Goal: Transaction & Acquisition: Purchase product/service

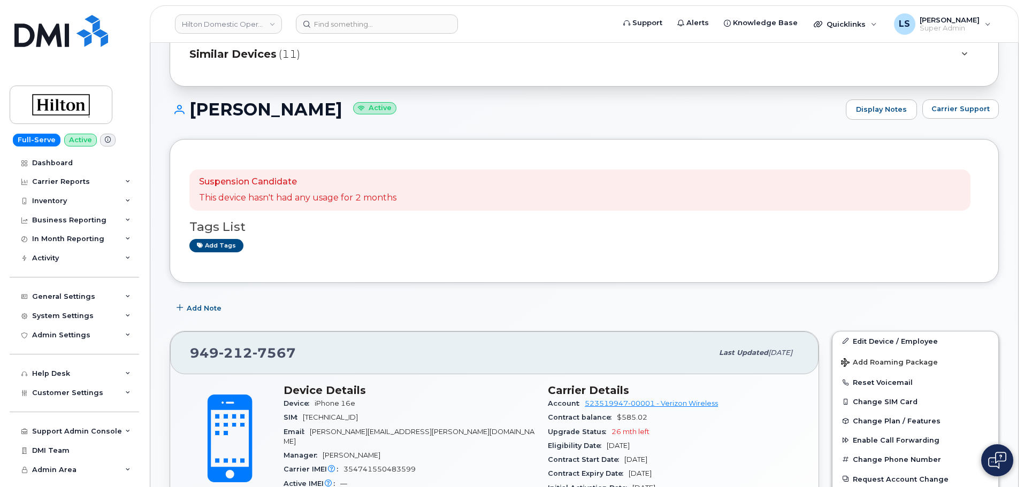
scroll to position [107, 0]
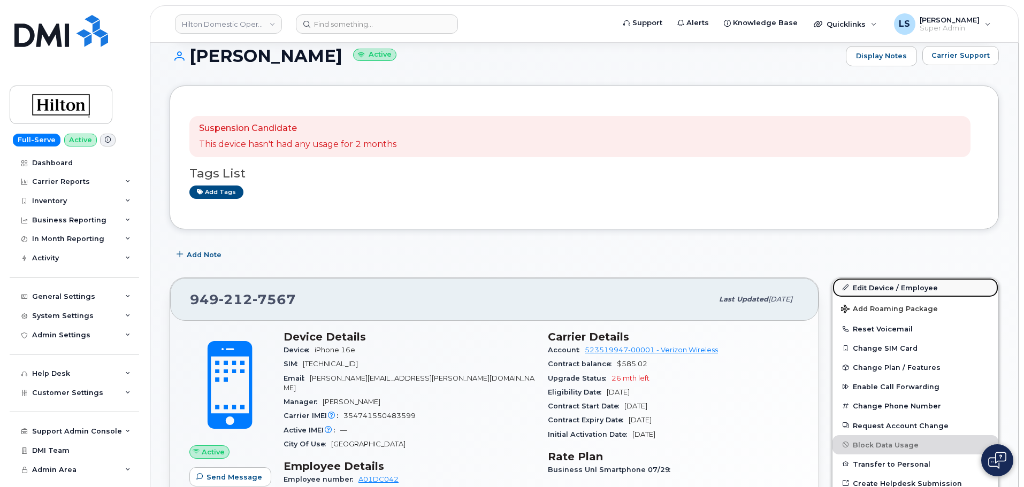
click at [859, 289] on link "Edit Device / Employee" at bounding box center [915, 287] width 166 height 19
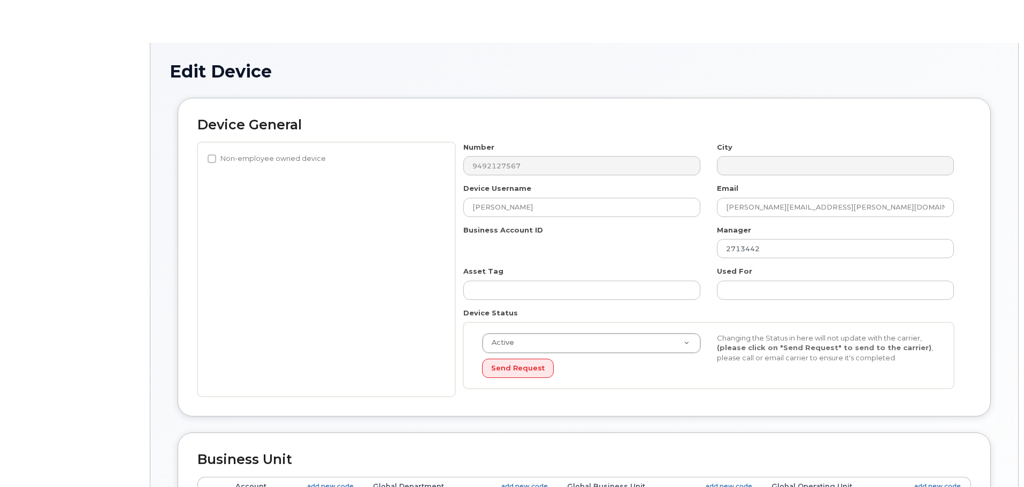
select select "34080331"
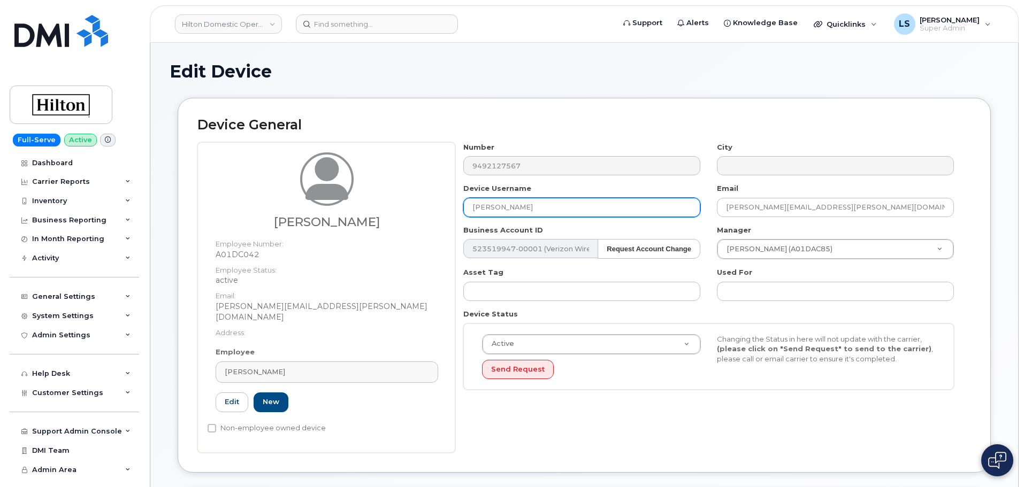
click at [522, 204] on input "Valerie Cote" at bounding box center [581, 207] width 237 height 19
click at [521, 204] on input "Valerie Cote" at bounding box center [581, 207] width 237 height 19
paste input "Ariel"
drag, startPoint x: 588, startPoint y: 206, endPoint x: 373, endPoint y: 198, distance: 215.8
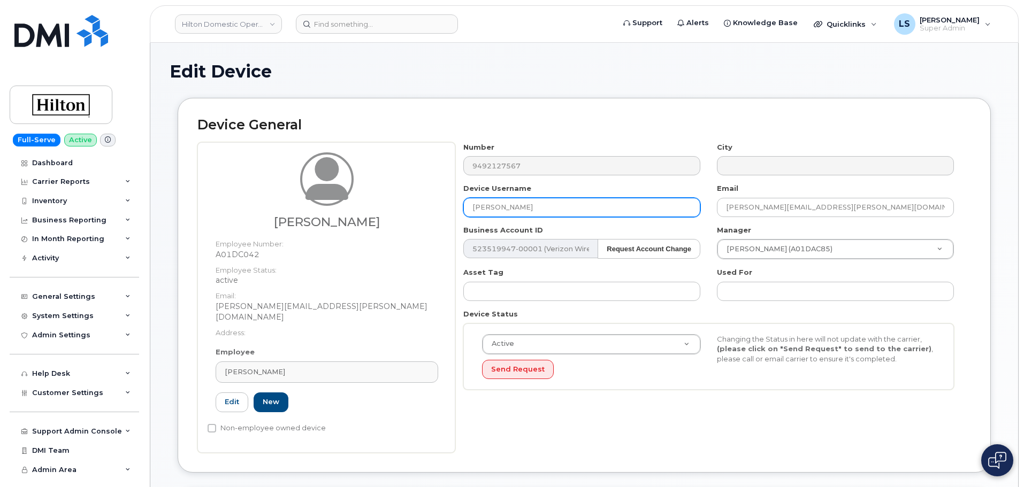
click at [379, 198] on div "Valerie Cote Employee Number: A01DC042 Employee Status: active Email: Valerie.C…" at bounding box center [584, 297] width 774 height 311
paste input "Lindsey-Macina"
type input "[PERSON_NAME]"
click at [646, 387] on div "Active Active Suspended Cancelled Send Request Changing the Status in here will…" at bounding box center [708, 357] width 491 height 67
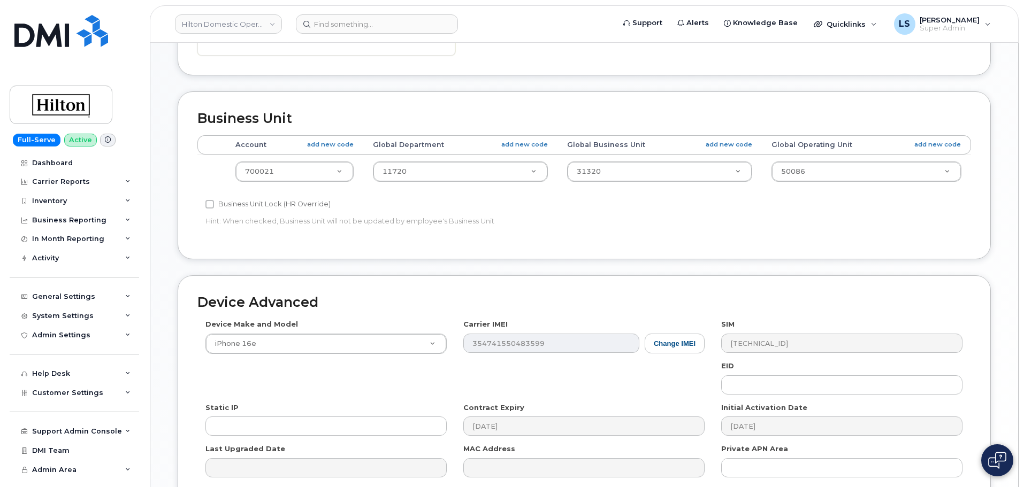
scroll to position [481, 0]
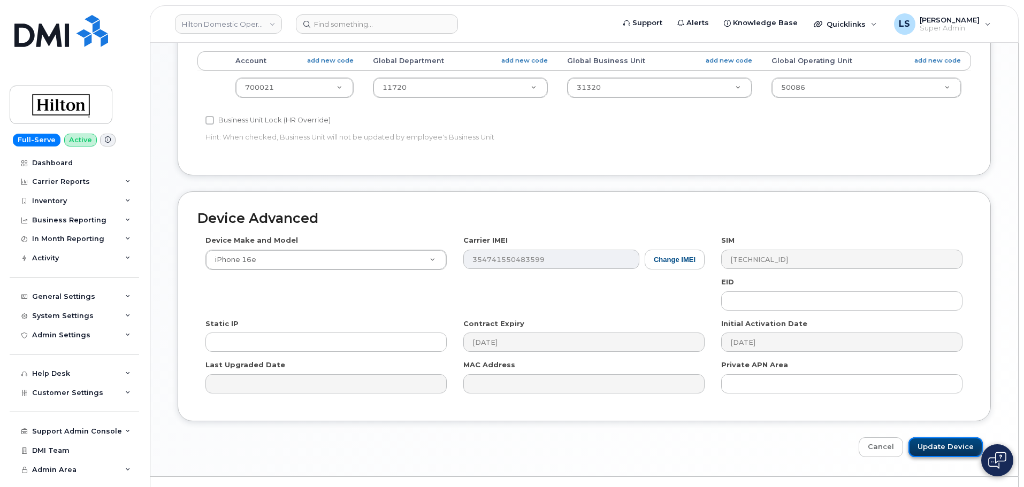
click at [936, 438] on input "Update Device" at bounding box center [945, 448] width 74 height 20
type input "Saving..."
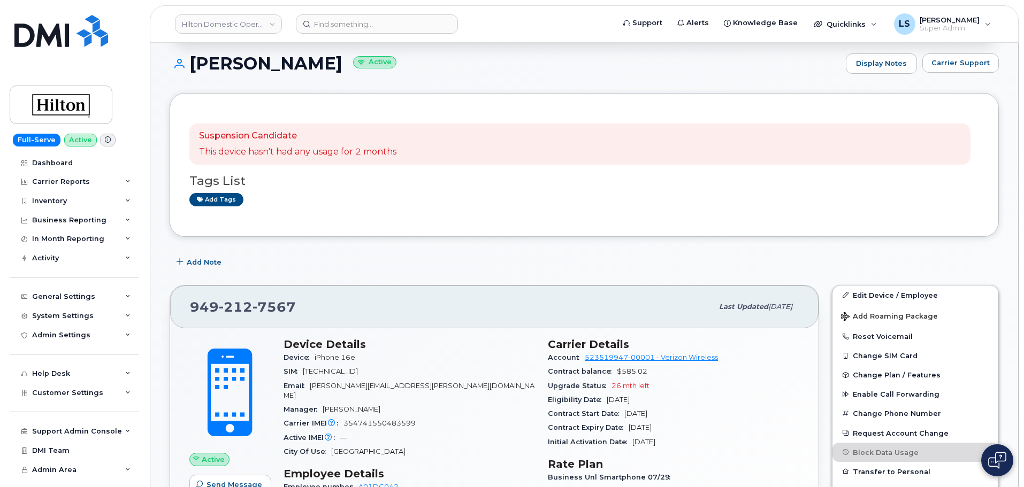
scroll to position [107, 0]
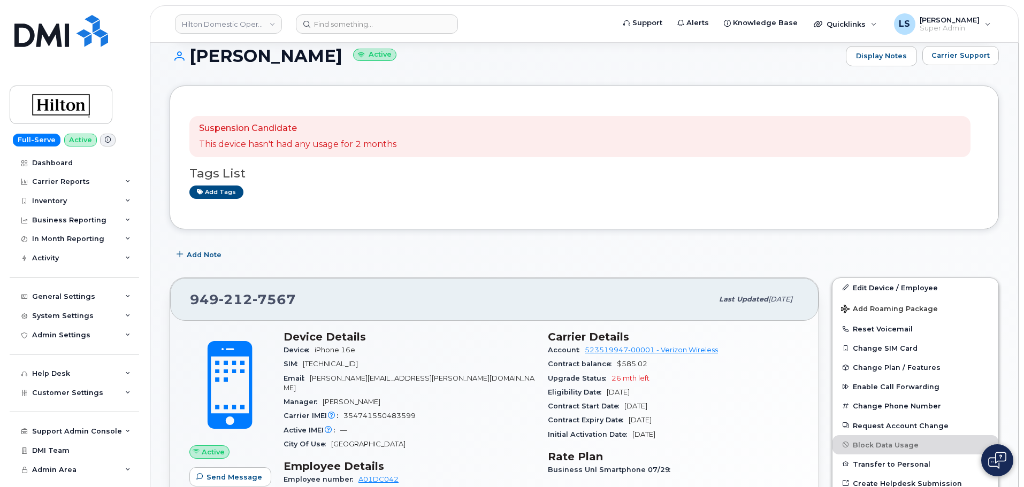
click at [330, 7] on header "Hilton Domestic Operating Company Inc Support Alerts Knowledge Base Quicklinks …" at bounding box center [584, 23] width 869 height 37
click at [333, 13] on header "Hilton Domestic Operating Company Inc Support Alerts Knowledge Base Quicklinks …" at bounding box center [584, 23] width 869 height 37
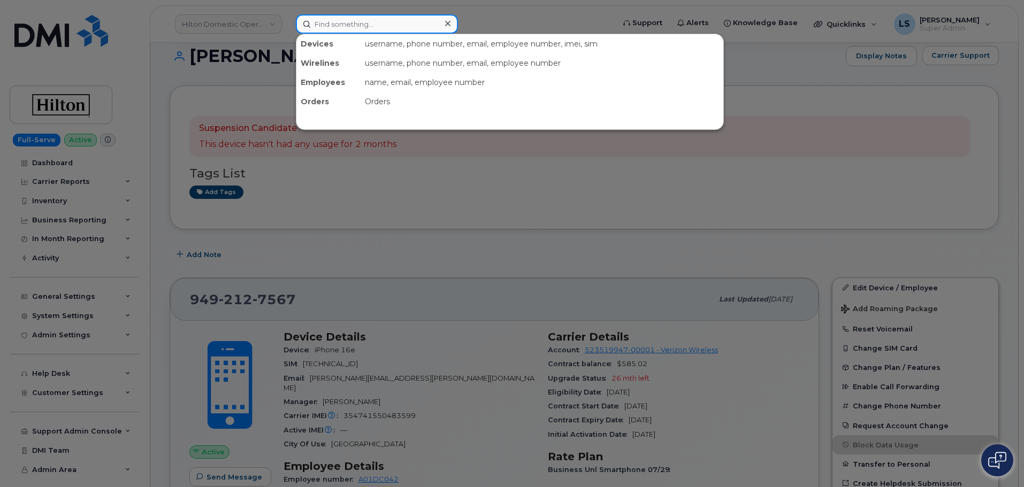
click at [336, 19] on input at bounding box center [377, 23] width 162 height 19
paste input "298391"
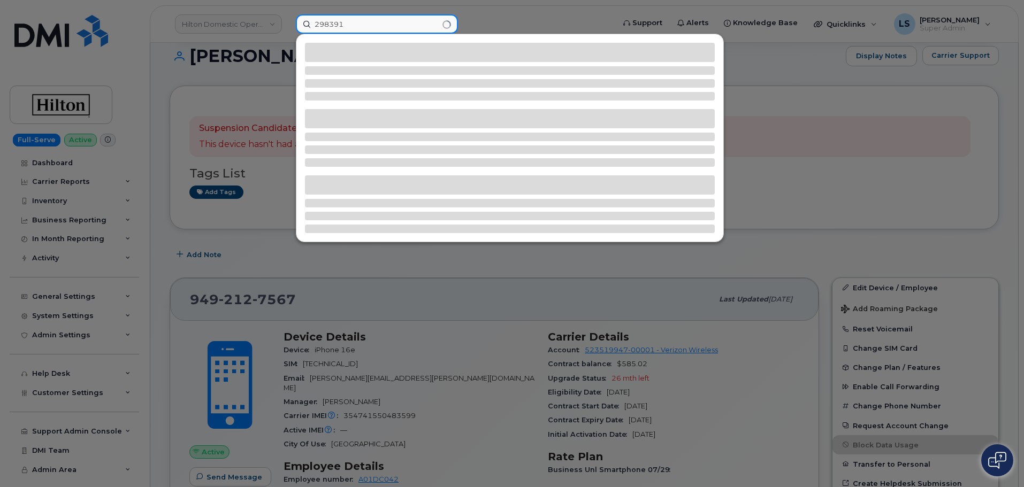
type input "298391"
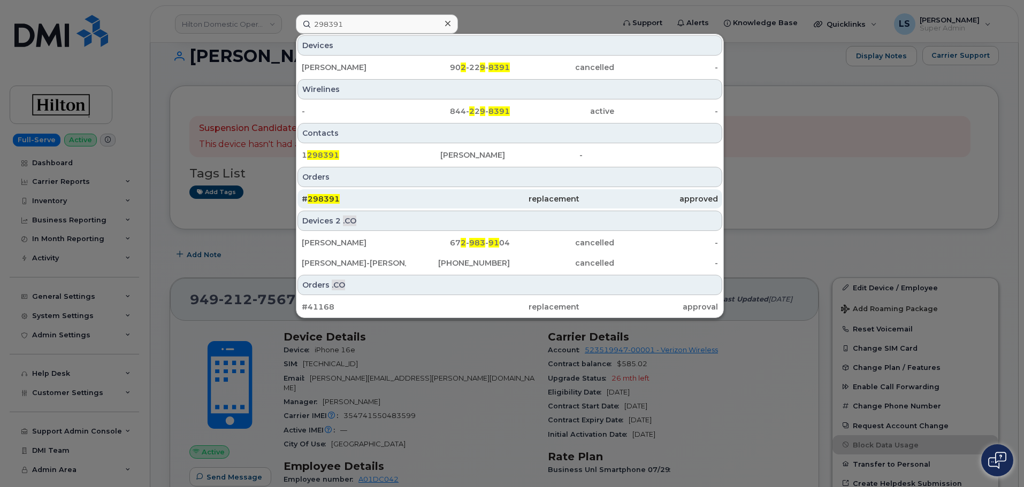
click at [440, 194] on div "# 298391" at bounding box center [509, 198] width 139 height 19
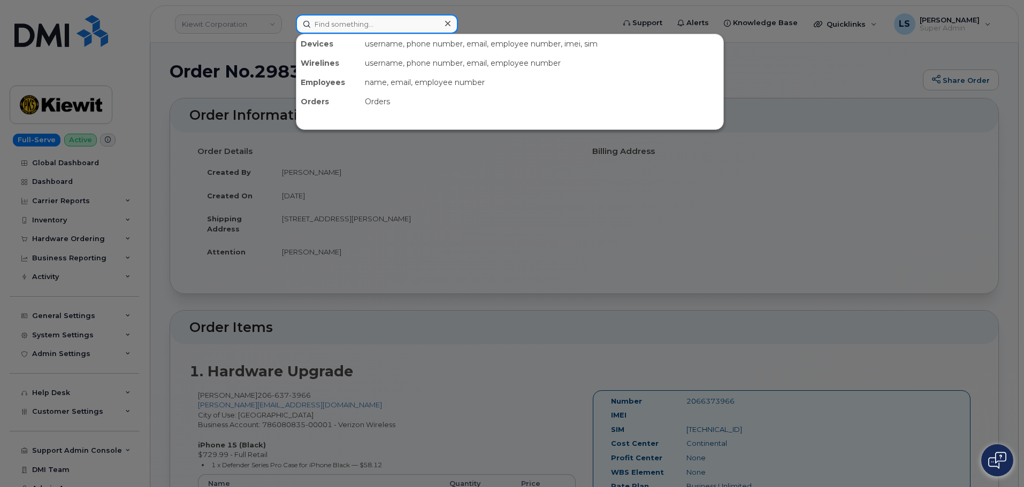
click at [372, 23] on input at bounding box center [377, 23] width 162 height 19
paste input "402-917-7512"
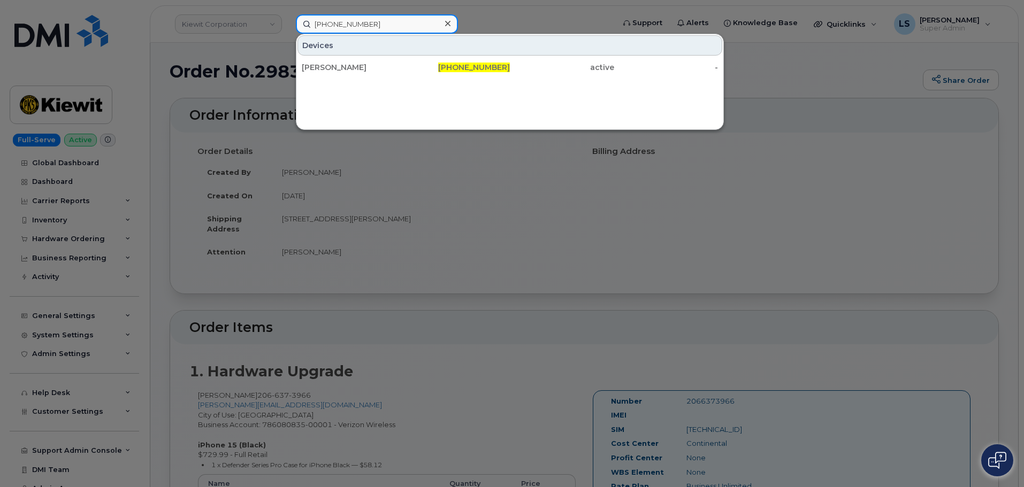
type input "402-917-7512"
click at [438, 78] on div "Devices John Fedun 402-917-7512 active -" at bounding box center [510, 82] width 428 height 96
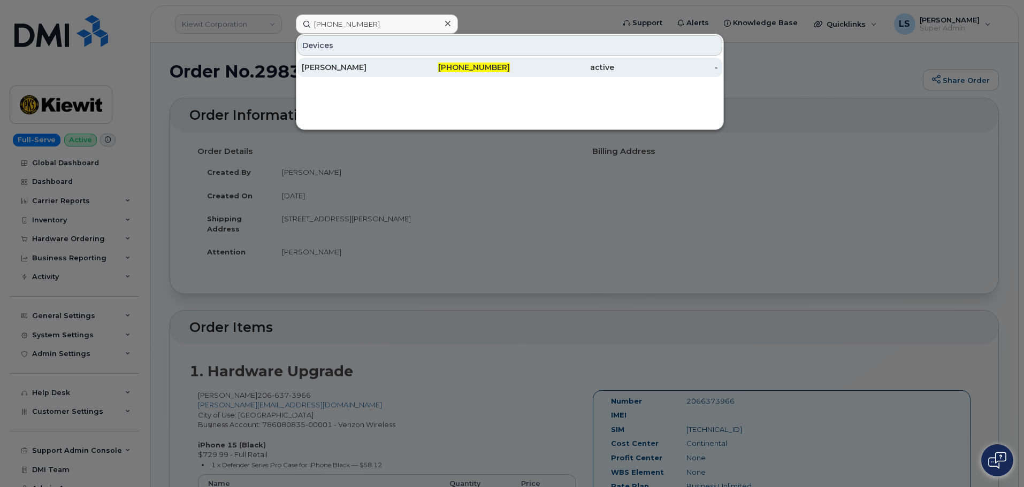
click at [444, 72] on div "[PHONE_NUMBER]" at bounding box center [458, 67] width 104 height 11
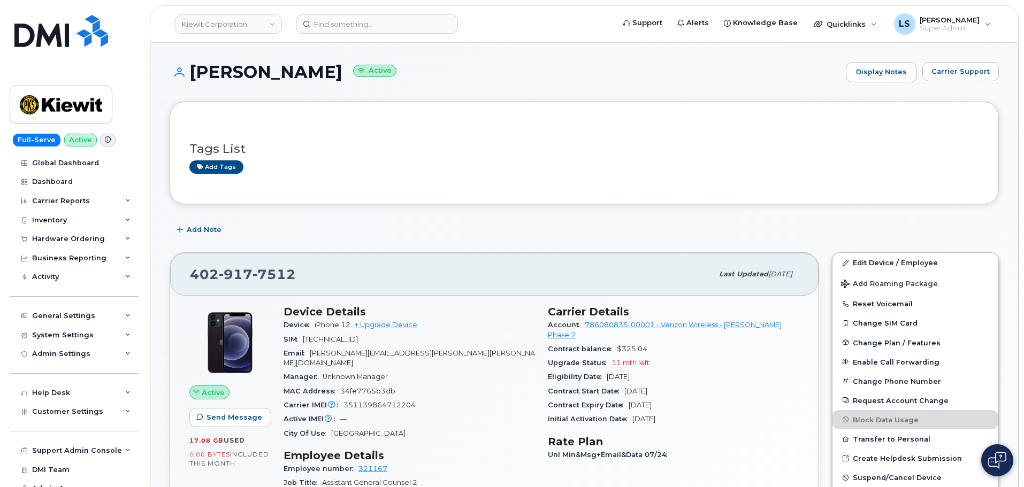
click at [396, 318] on h3 "Device Details" at bounding box center [409, 311] width 251 height 13
click at [397, 323] on link "+ Upgrade Device" at bounding box center [386, 325] width 63 height 8
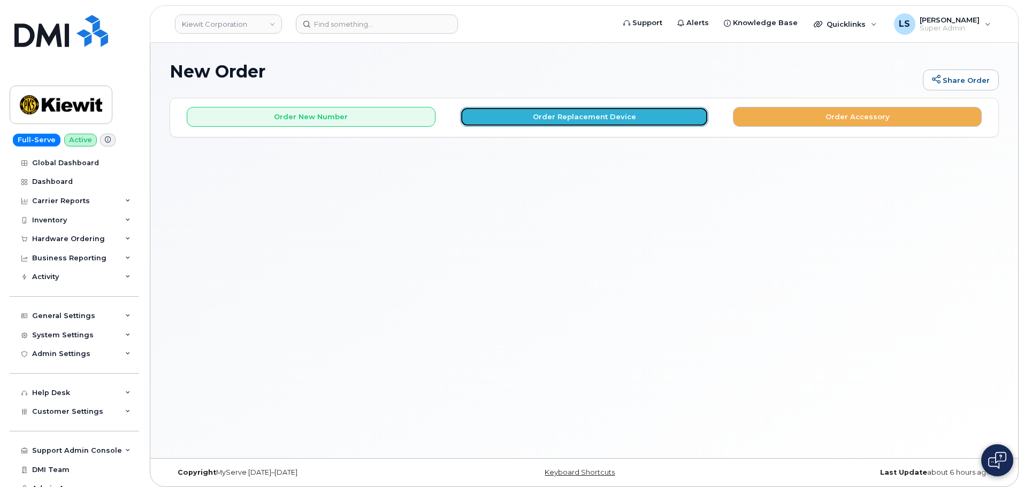
click at [552, 121] on button "Order Replacement Device" at bounding box center [584, 117] width 249 height 20
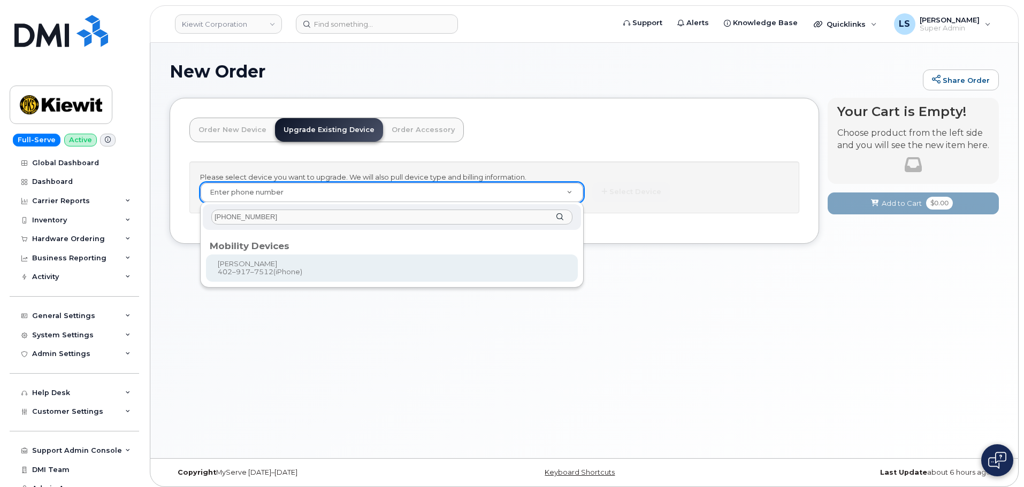
type input "402-917-7512"
type input "1168057"
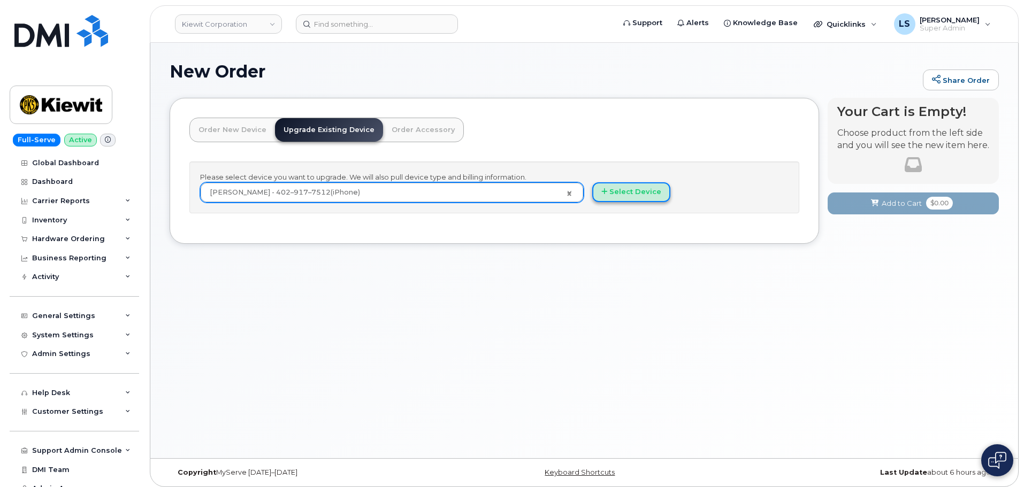
click at [598, 195] on button "Select Device" at bounding box center [631, 192] width 78 height 20
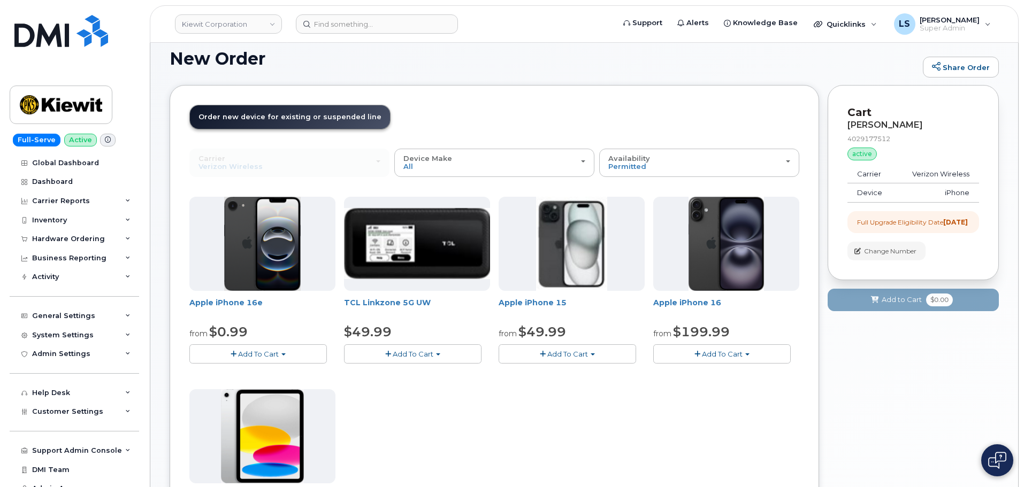
scroll to position [53, 0]
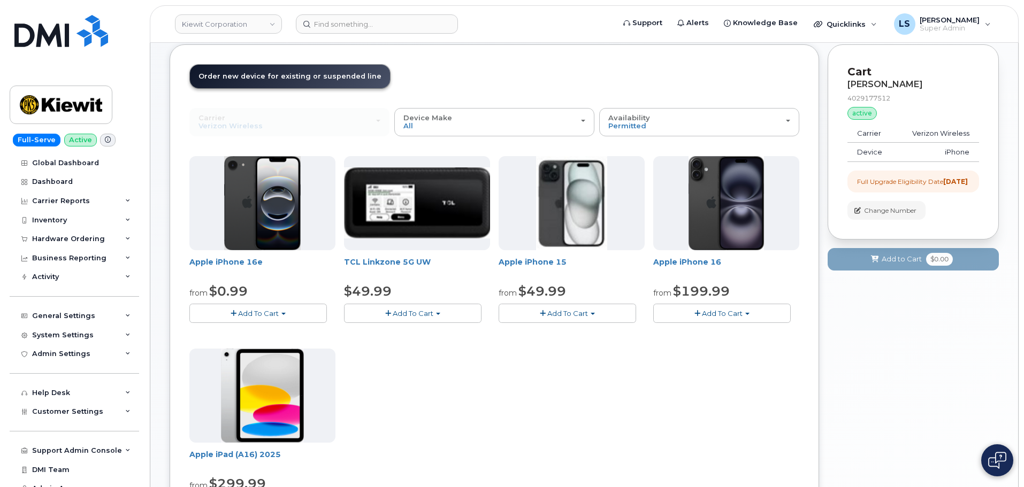
click at [278, 318] on button "Add To Cart" at bounding box center [257, 313] width 137 height 19
click at [271, 332] on link "$0.99 - 2 Year Upgrade (128GB)" at bounding box center [259, 333] width 134 height 13
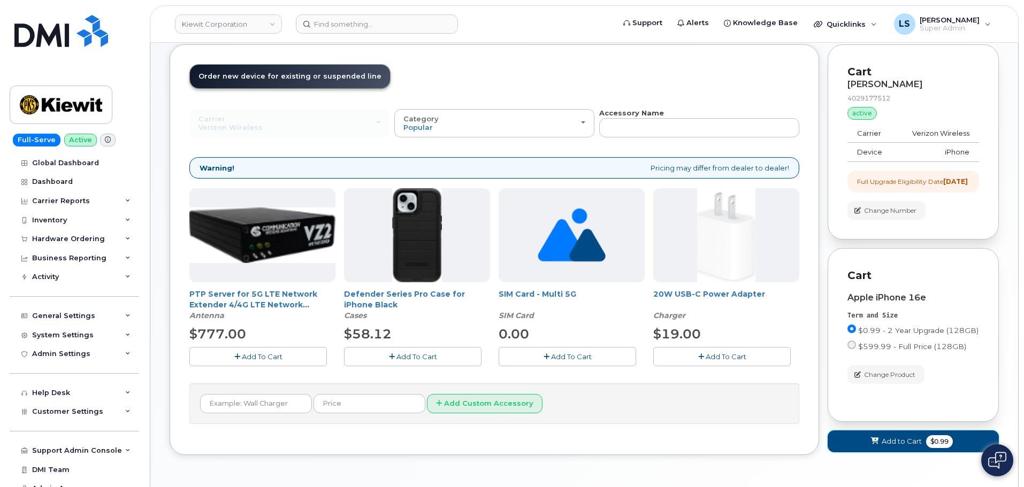
click at [949, 448] on span "$0.99" at bounding box center [939, 441] width 27 height 13
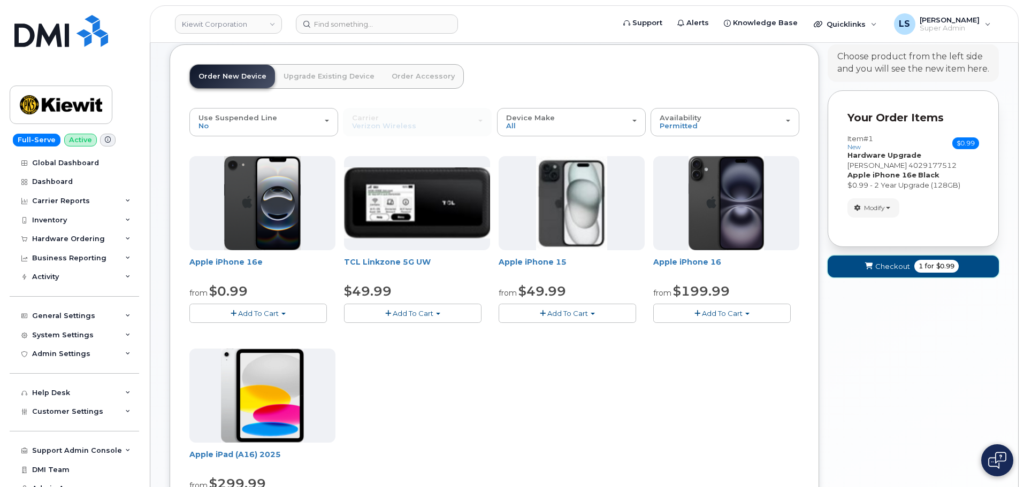
click at [893, 269] on span "Checkout" at bounding box center [892, 267] width 35 height 10
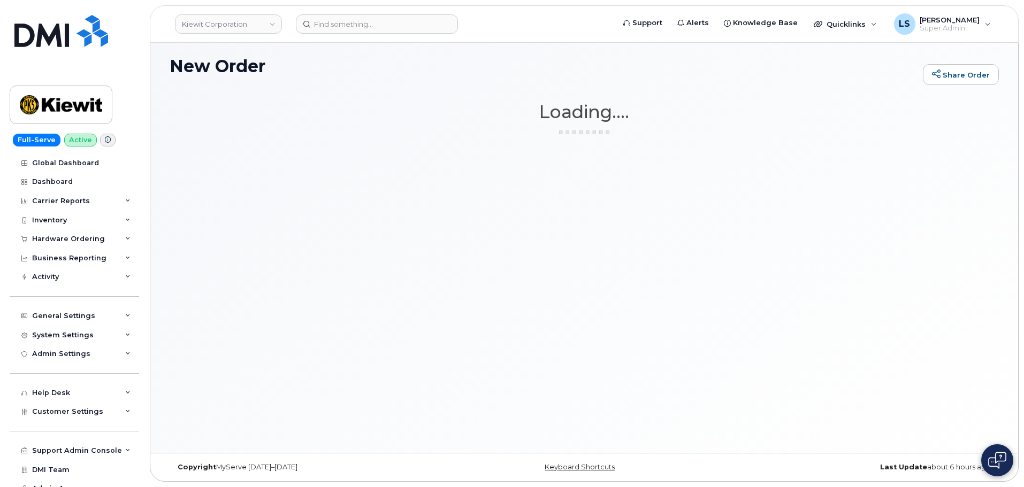
scroll to position [5, 0]
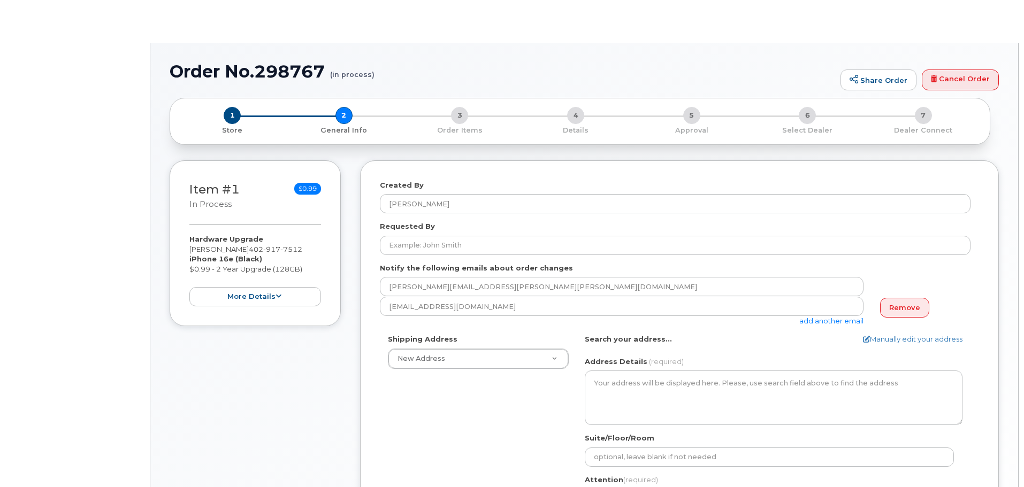
select select
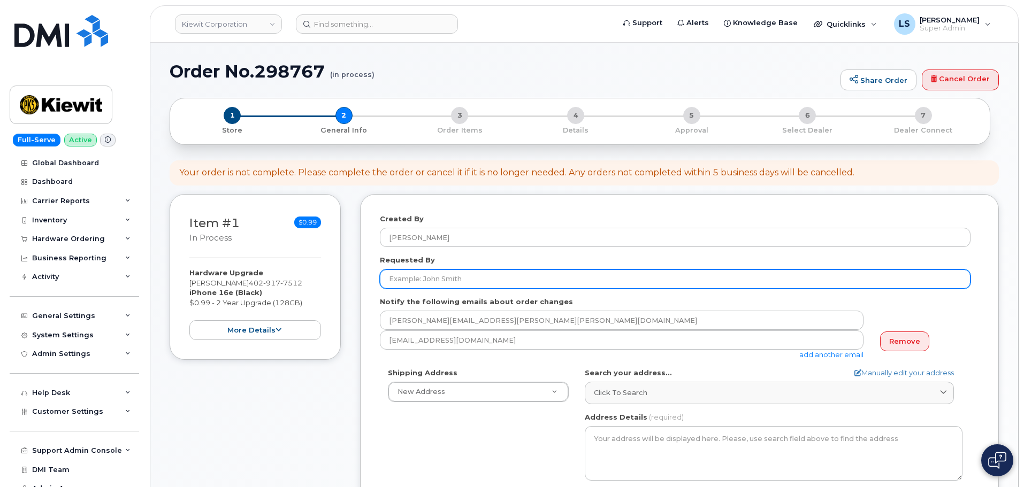
click at [454, 282] on input "Requested By" at bounding box center [675, 279] width 591 height 19
paste input "[PERSON_NAME]"
type input "[PERSON_NAME]"
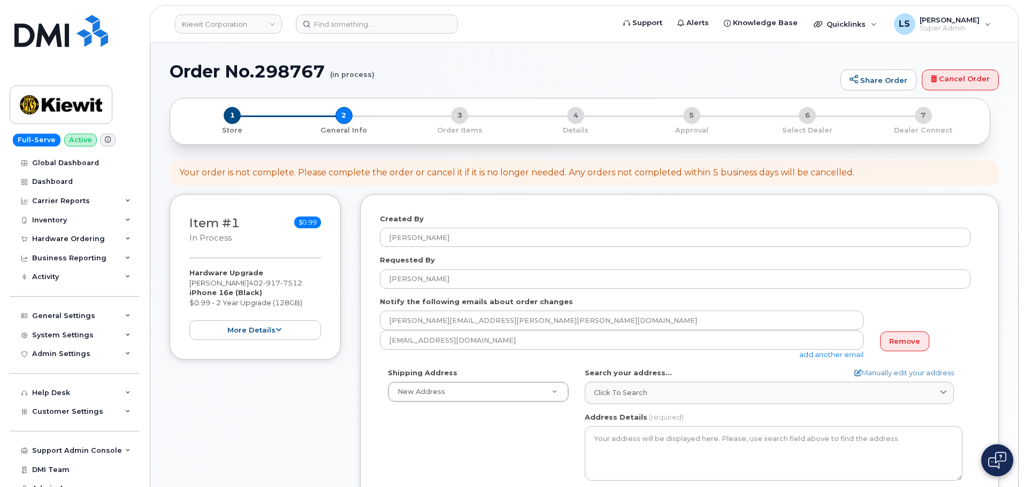
click at [378, 366] on div "Created By Luke Shomaker Requested By John Fedun Notify the following emails ab…" at bounding box center [679, 427] width 639 height 467
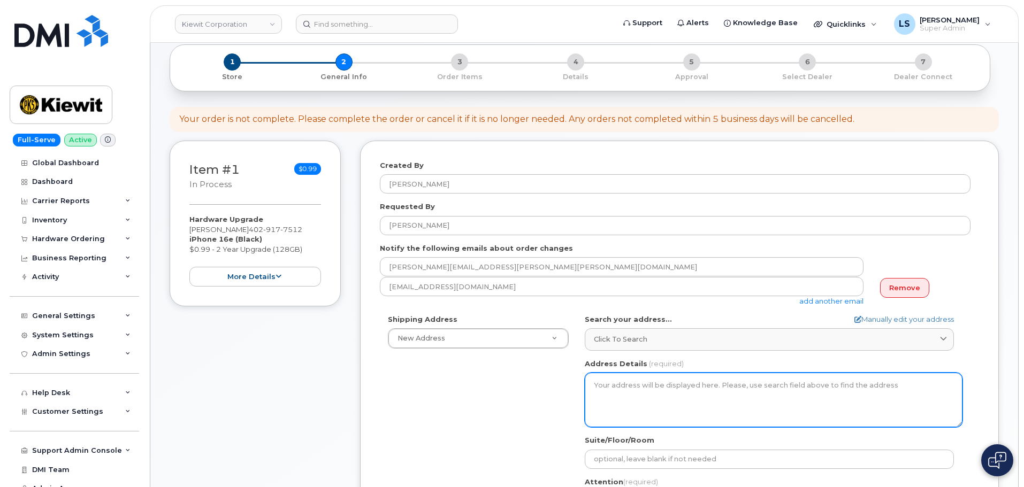
click at [637, 388] on textarea "Address Details" at bounding box center [774, 400] width 378 height 55
click at [639, 386] on textarea "Address Details" at bounding box center [774, 400] width 378 height 55
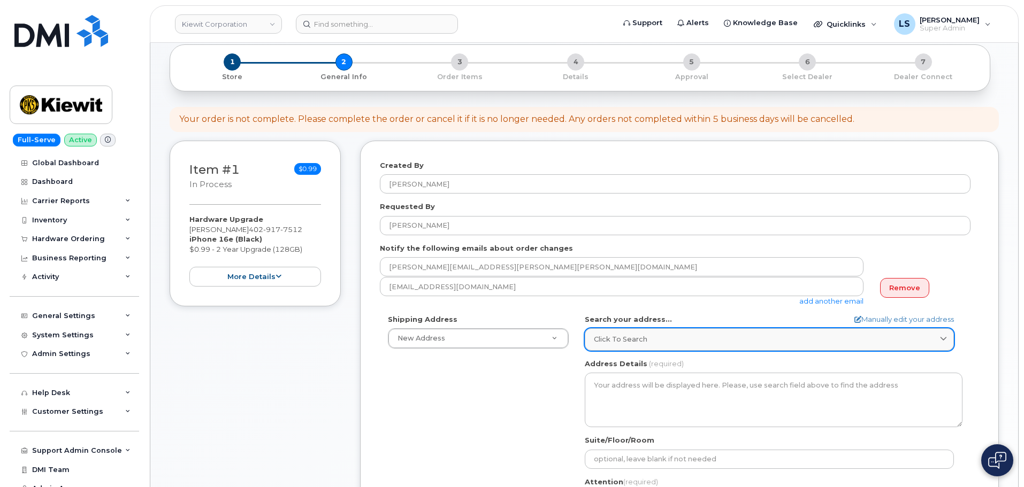
drag, startPoint x: 632, startPoint y: 351, endPoint x: 629, endPoint y: 343, distance: 8.4
click at [632, 351] on div "AB Search your address... Manually edit your address Click to search No availab…" at bounding box center [774, 438] width 394 height 246
click at [629, 343] on span "Click to search" at bounding box center [620, 339] width 53 height 10
paste input "470 Chestnut Ridge Road"
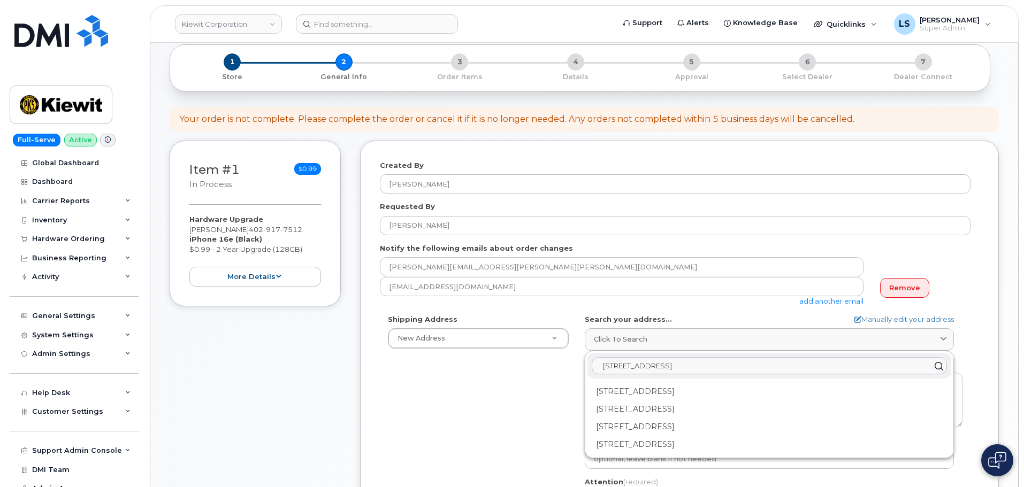
click at [714, 366] on input "470 Chestnut Ridge Road" at bounding box center [769, 366] width 355 height 17
paste input "Woodcliff Lake"
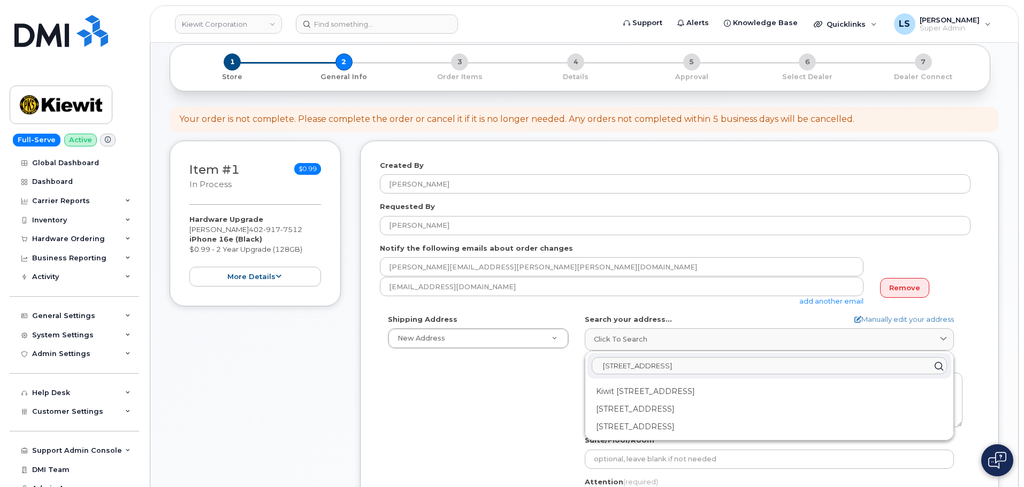
click at [770, 370] on input "470 Chestnut Ridge Road Woodcliff Lake" at bounding box center [769, 366] width 355 height 17
paste input "NJ 07677"
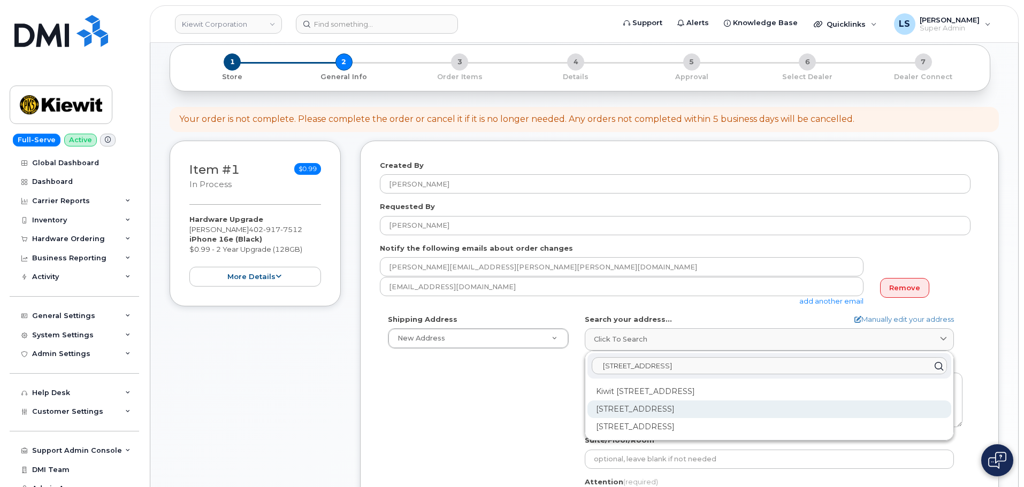
type input "470 Chestnut Ridge Road Woodcliff Lake NJ 07677"
click at [824, 409] on div "470 Chestnut Ridge Rd Woodcliff Lake NJ 07677" at bounding box center [769, 410] width 364 height 18
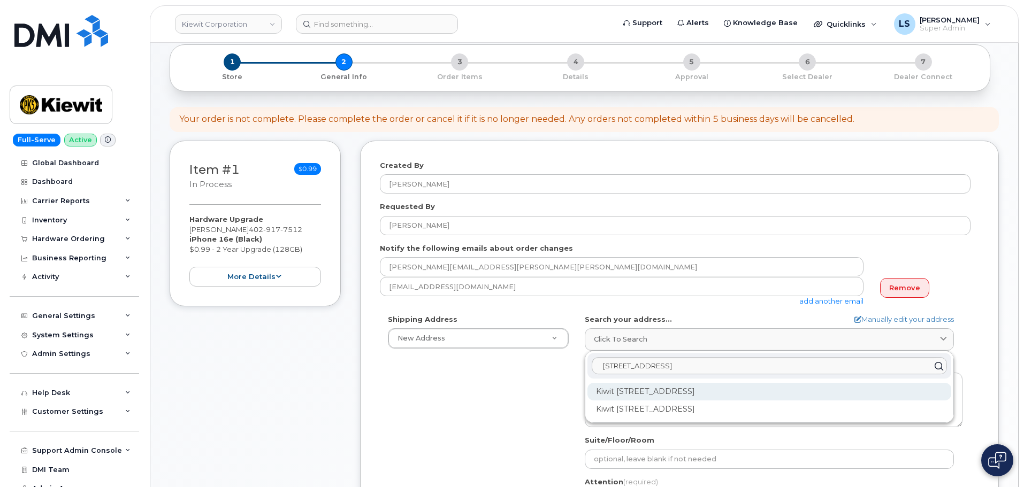
click at [829, 388] on div "Kiwit 470 Chestnut Ridge Rd Ste 1 Woodcliff Lake NJ 07677-7730" at bounding box center [769, 392] width 364 height 18
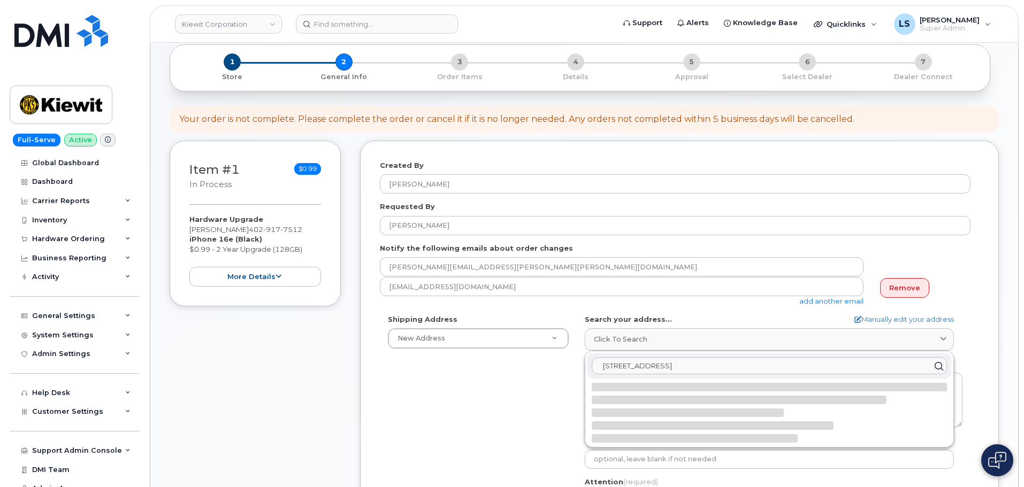
select select
type textarea "Kiwit 470 Chestnut Ridge Rd Ste 1 WOODCLIFF LAKE NJ 07677-7730 UNITED STATES"
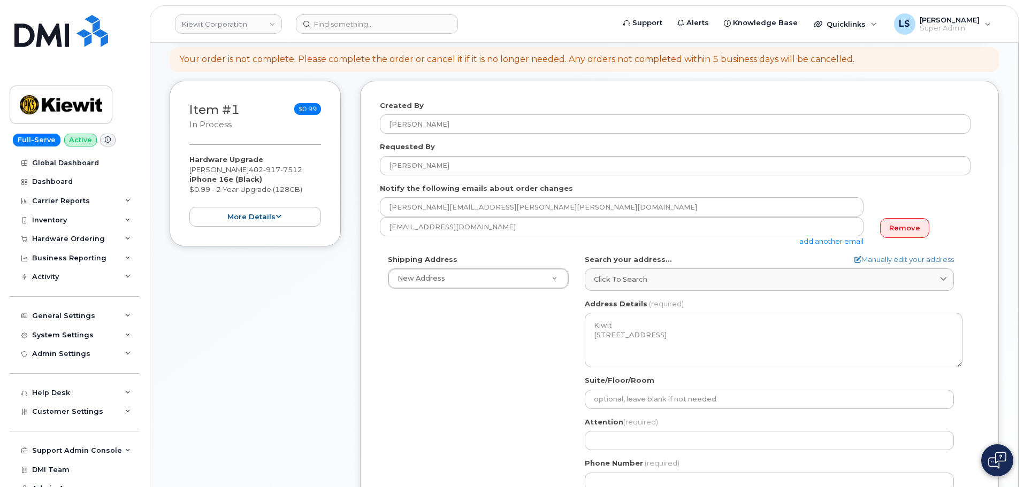
scroll to position [214, 0]
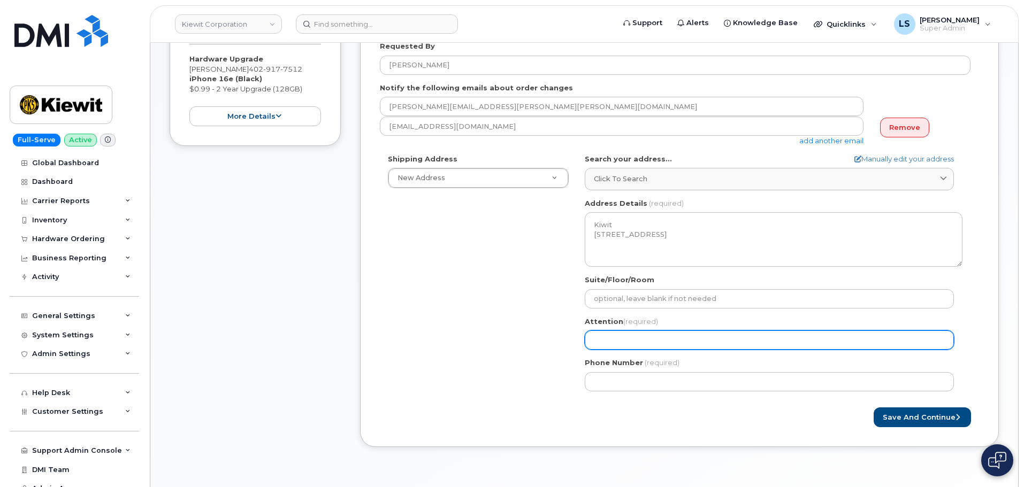
click at [596, 334] on input "Attention (required)" at bounding box center [769, 340] width 369 height 19
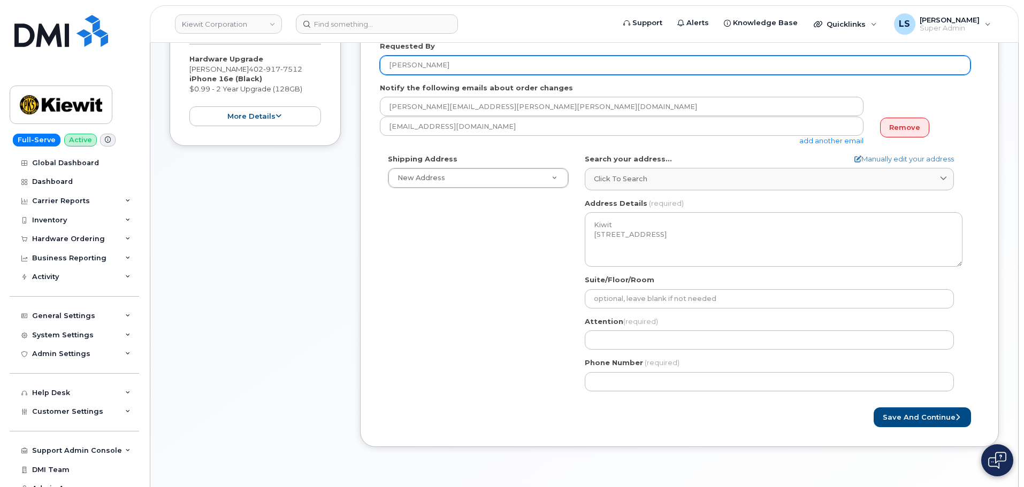
drag, startPoint x: 445, startPoint y: 69, endPoint x: 372, endPoint y: 65, distance: 72.4
click at [372, 65] on div "Created By Luke Shomaker Requested By John Fedun Notify the following emails ab…" at bounding box center [679, 213] width 639 height 467
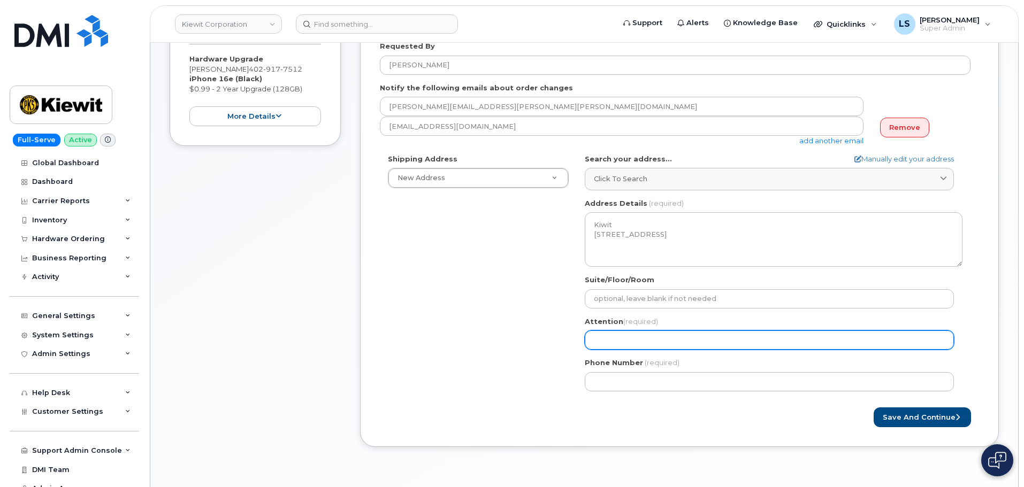
click at [622, 342] on input "Attention (required)" at bounding box center [769, 340] width 369 height 19
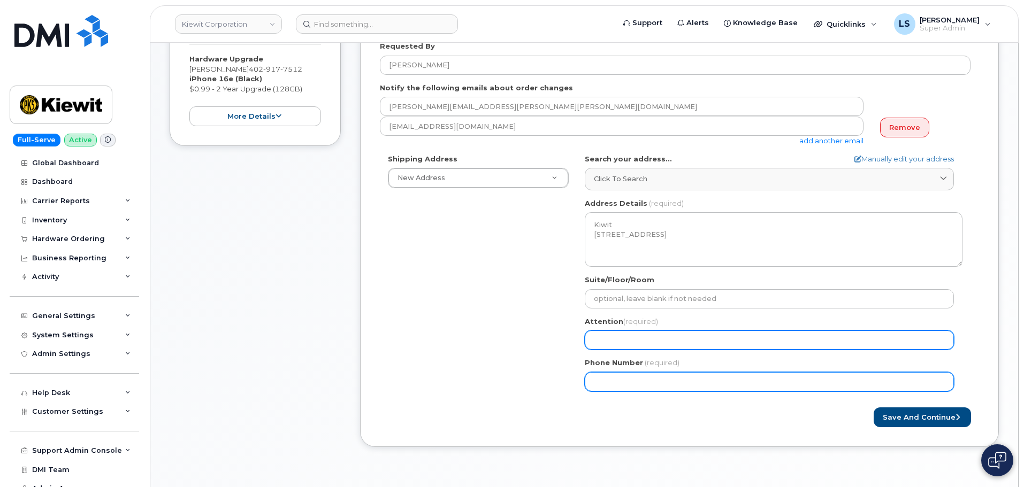
paste input "[PERSON_NAME]"
select select
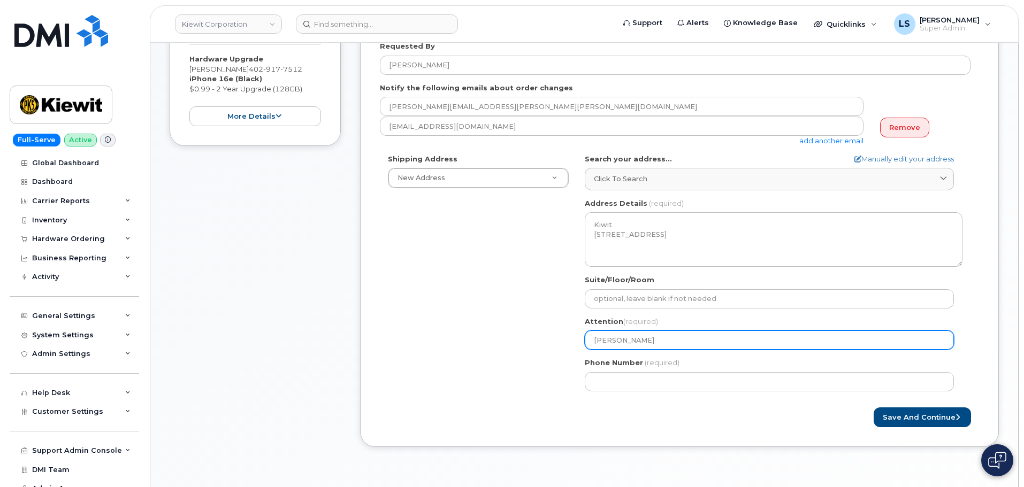
type input "[PERSON_NAME]"
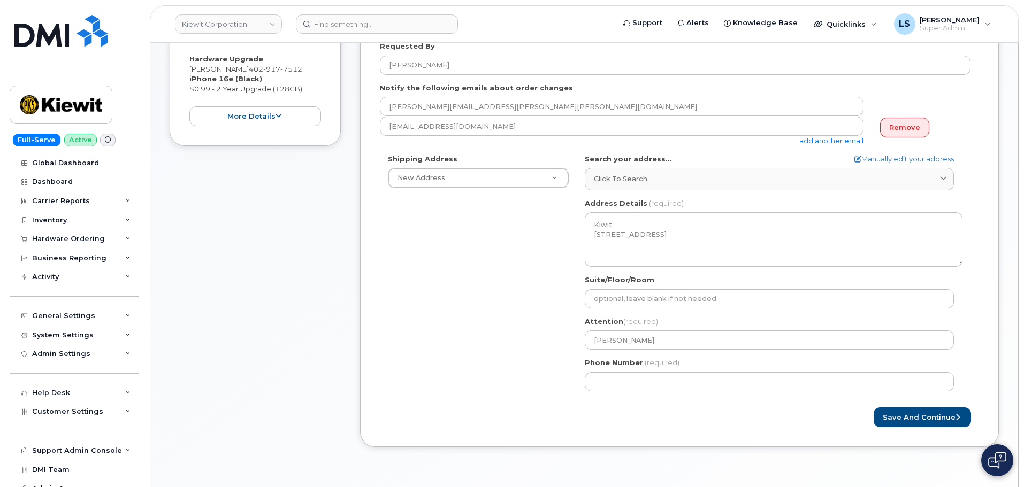
click at [615, 392] on div "NJ Woodcliff Lake Search your address... Manually edit your address Click to se…" at bounding box center [774, 277] width 394 height 246
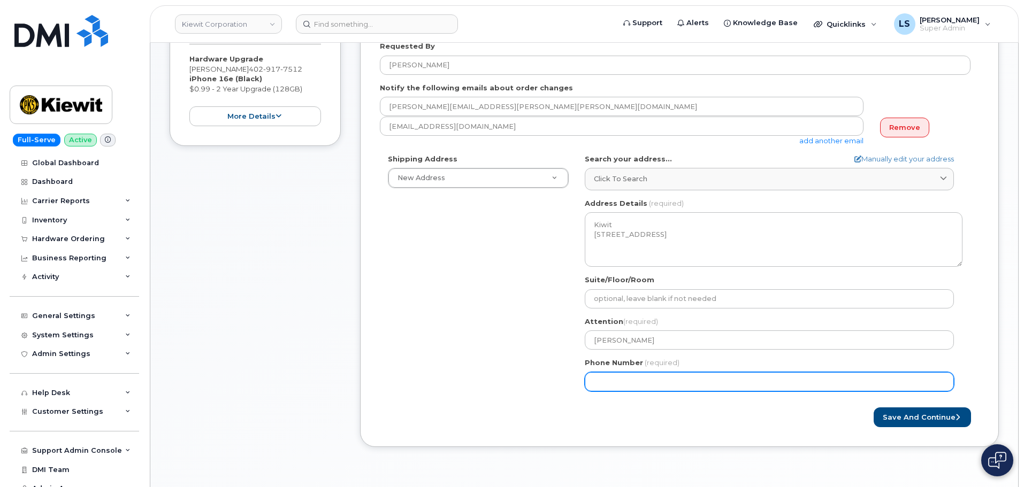
click at [607, 378] on input "Phone Number" at bounding box center [769, 381] width 369 height 19
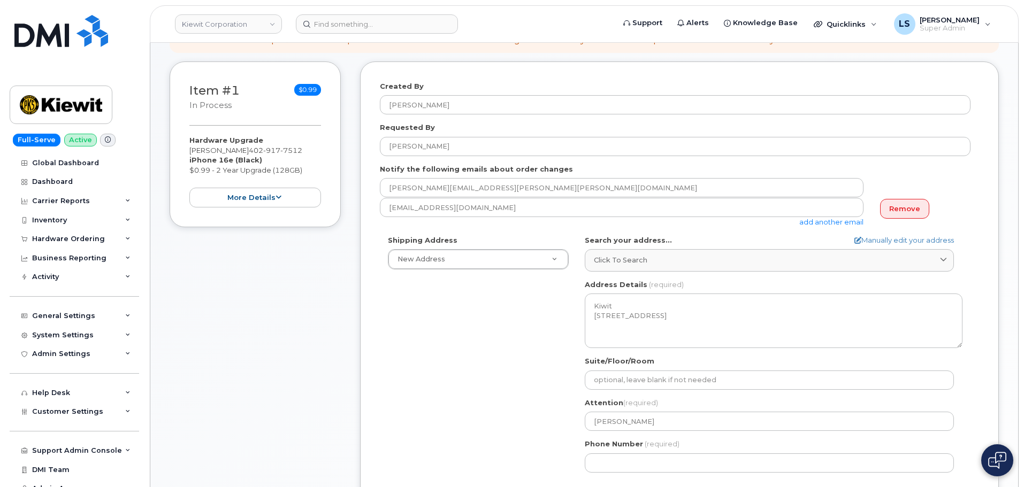
scroll to position [107, 0]
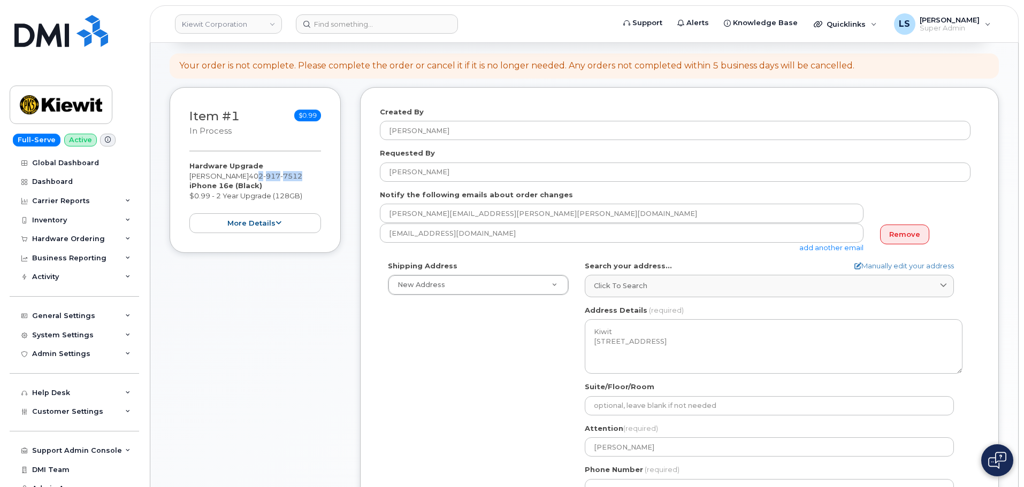
drag, startPoint x: 291, startPoint y: 172, endPoint x: 241, endPoint y: 175, distance: 49.3
click at [242, 175] on div "Hardware Upgrade John Fedun 402 917 7512 iPhone 16e (Black) $0.99 - 2 Year Upgr…" at bounding box center [255, 197] width 132 height 72
drag, startPoint x: 232, startPoint y: 177, endPoint x: 285, endPoint y: 178, distance: 53.0
click at [285, 178] on div "Hardware Upgrade John Fedun 402 917 7512 iPhone 16e (Black) $0.99 - 2 Year Upgr…" at bounding box center [255, 197] width 132 height 72
copy span "402 917 7512"
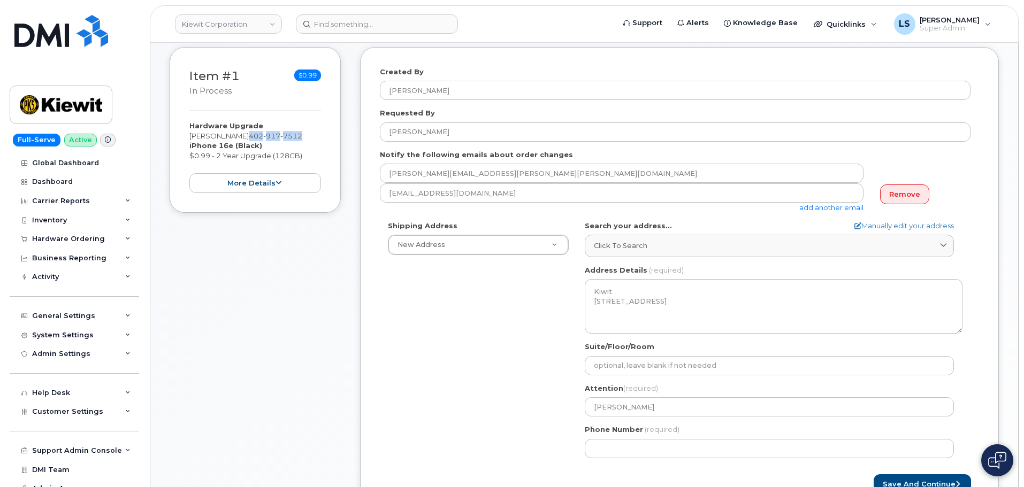
scroll to position [214, 0]
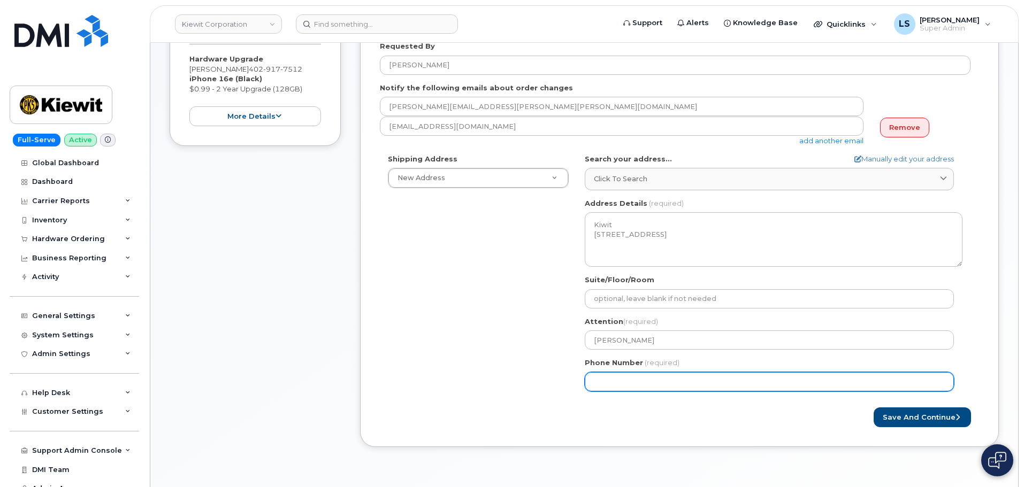
click at [613, 375] on input "Phone Number" at bounding box center [769, 381] width 369 height 19
paste input "4029177512"
select select
type input "4029177512"
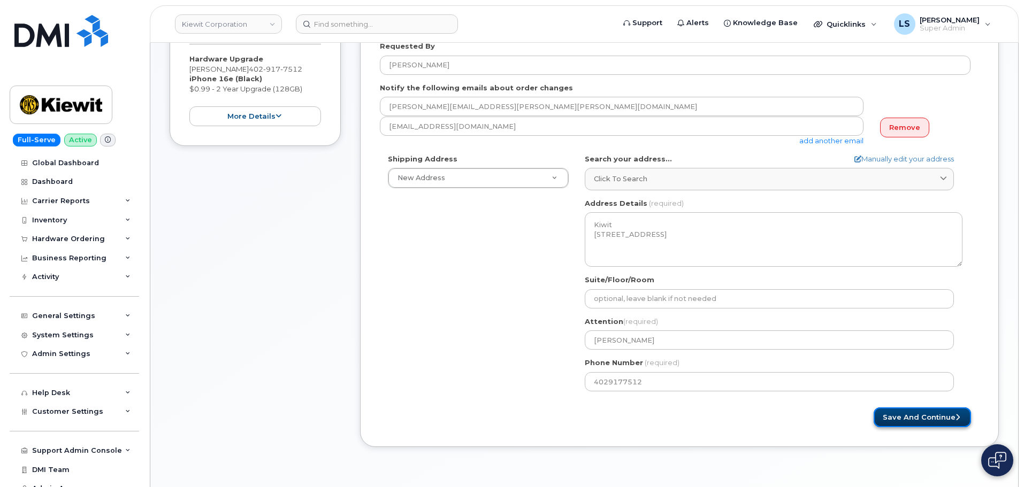
click at [896, 415] on button "Save and Continue" at bounding box center [922, 418] width 97 height 20
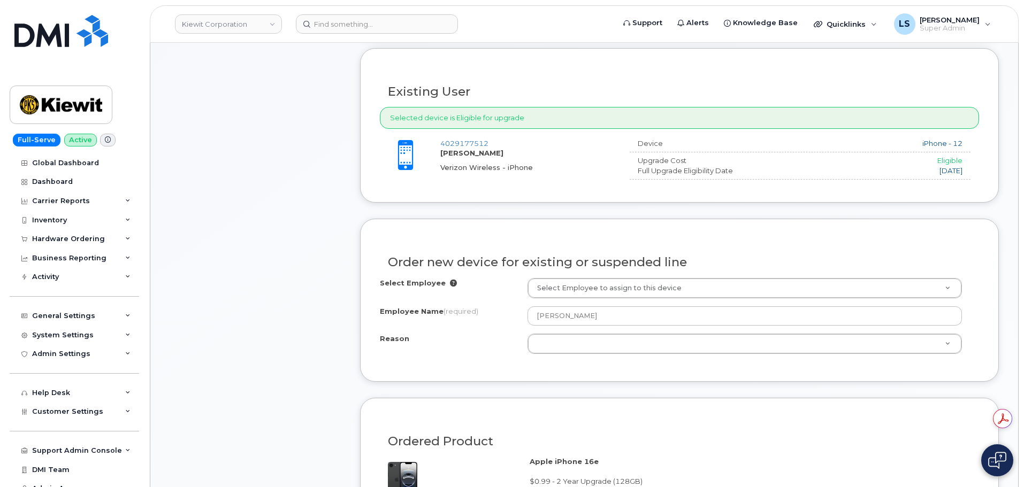
scroll to position [374, 0]
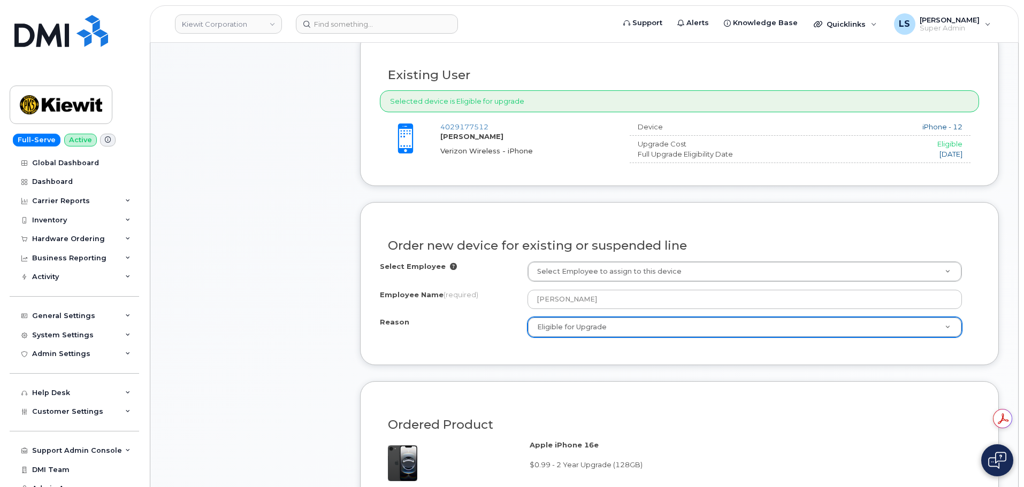
click at [516, 344] on div "Select Employee Select Employee to assign to this device Employee Name (require…" at bounding box center [679, 304] width 599 height 84
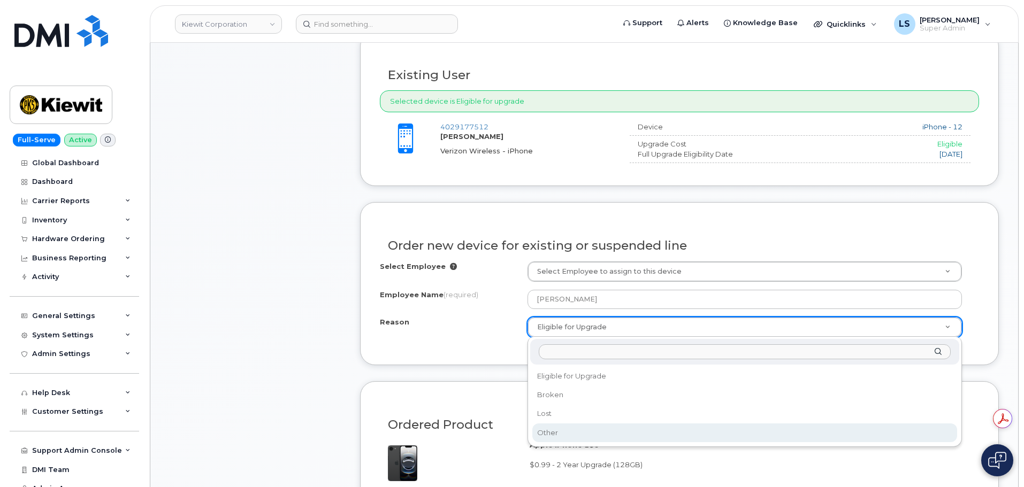
drag, startPoint x: 546, startPoint y: 432, endPoint x: 526, endPoint y: 375, distance: 59.9
select select "other"
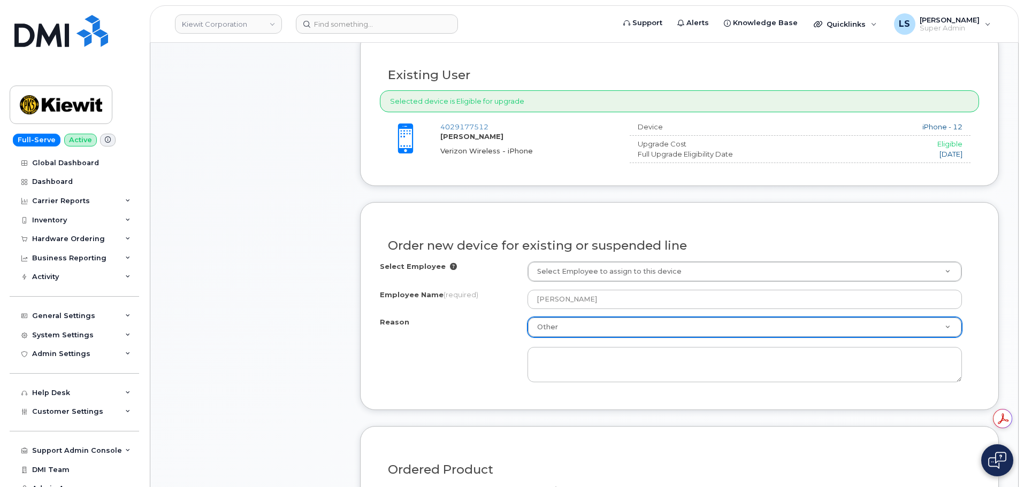
click at [506, 343] on div "Reason Other Reason Eligible for Upgrade Broken Lost Other" at bounding box center [679, 349] width 599 height 65
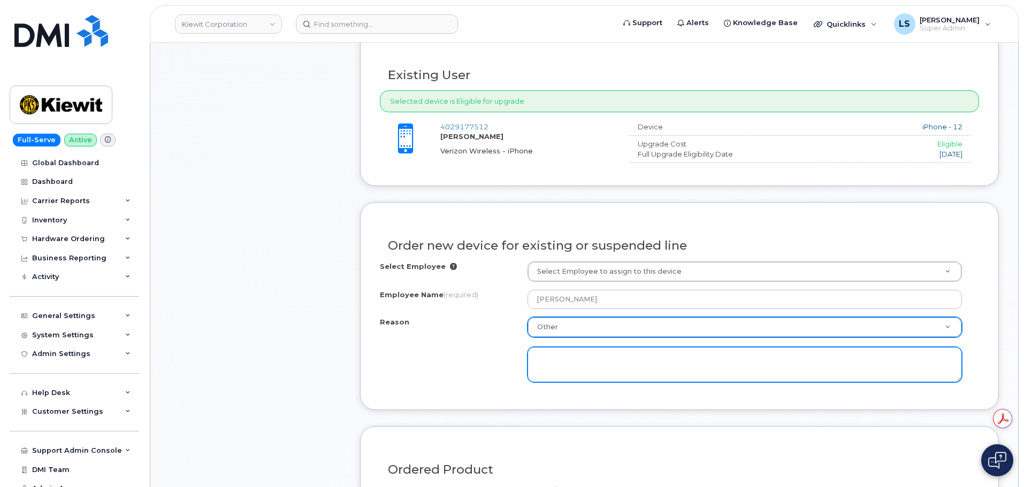
click at [558, 358] on textarea at bounding box center [745, 364] width 434 height 35
type textarea "Upgrade but is not eligible"
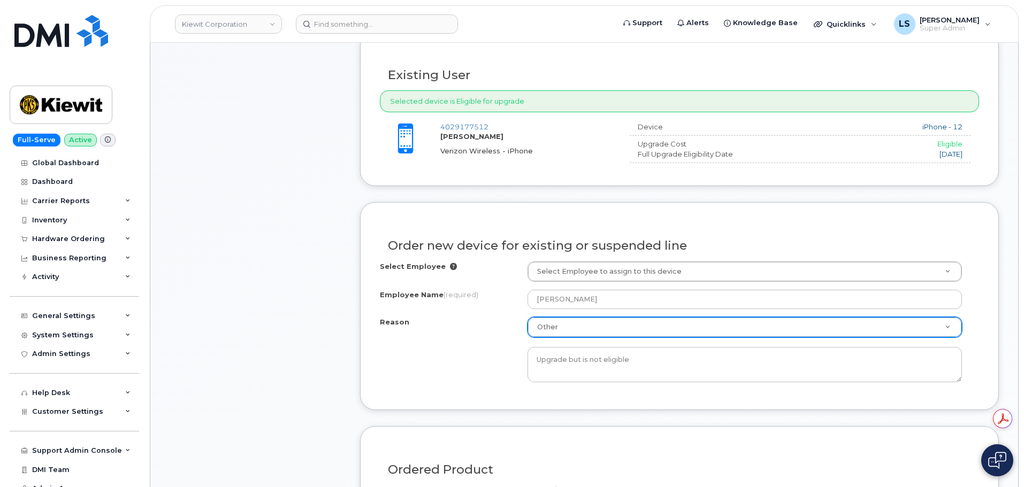
click at [498, 364] on div "Reason Other Reason Eligible for Upgrade Broken Lost Other Upgrade but is not e…" at bounding box center [679, 349] width 599 height 65
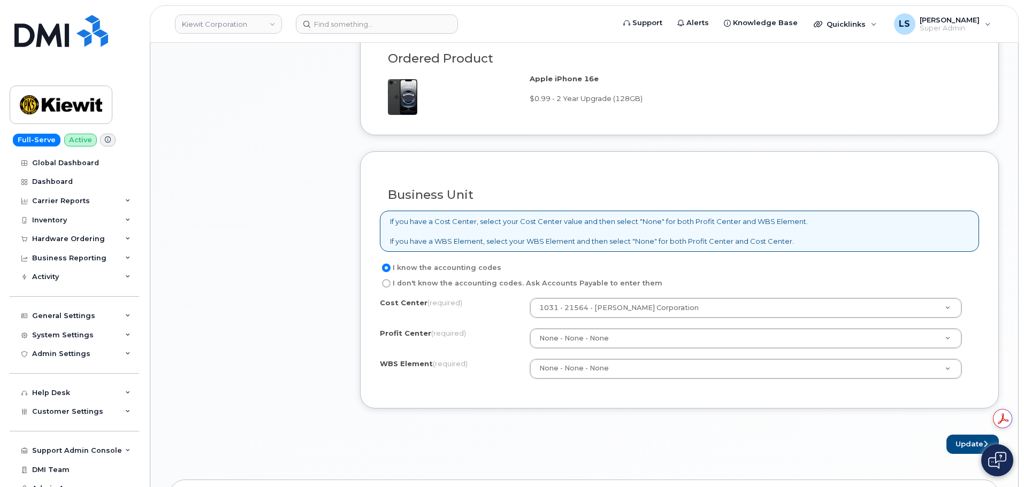
scroll to position [802, 0]
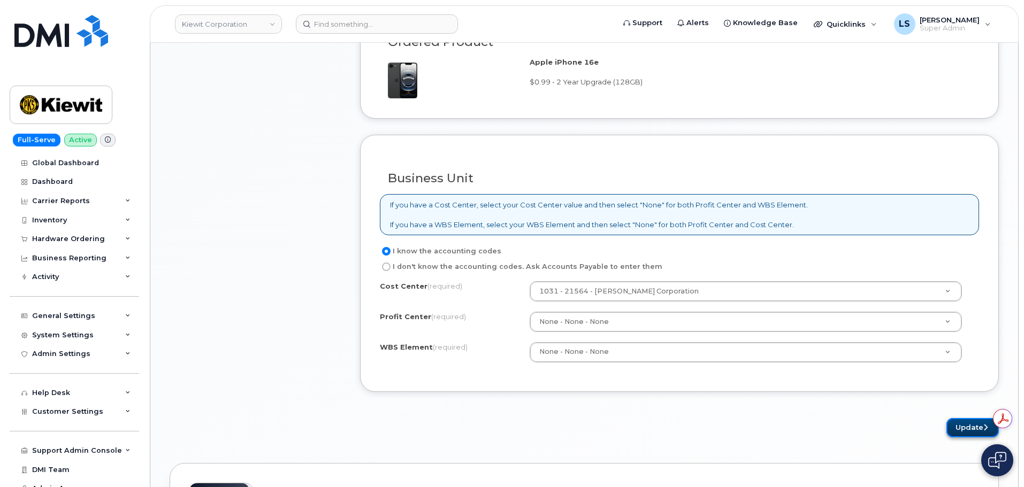
click at [965, 437] on button "Update" at bounding box center [972, 428] width 52 height 20
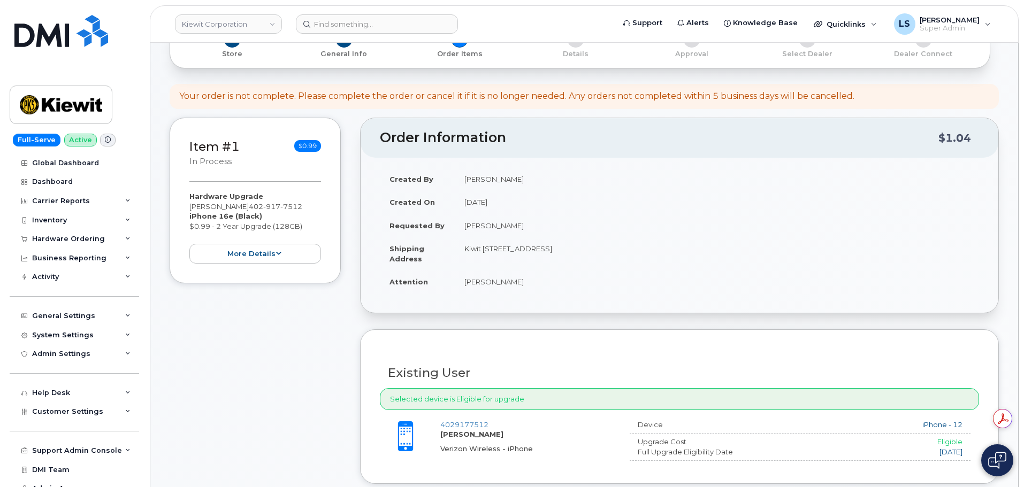
scroll to position [0, 0]
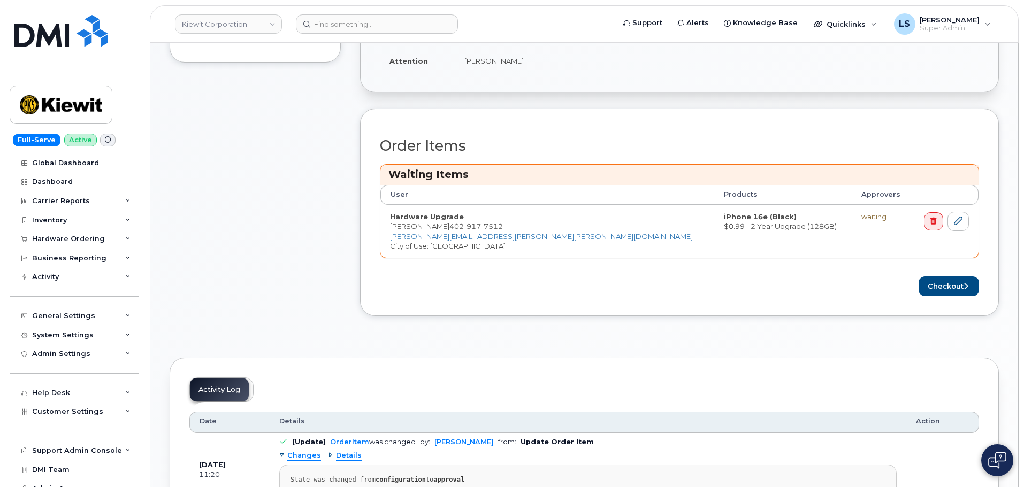
scroll to position [267, 0]
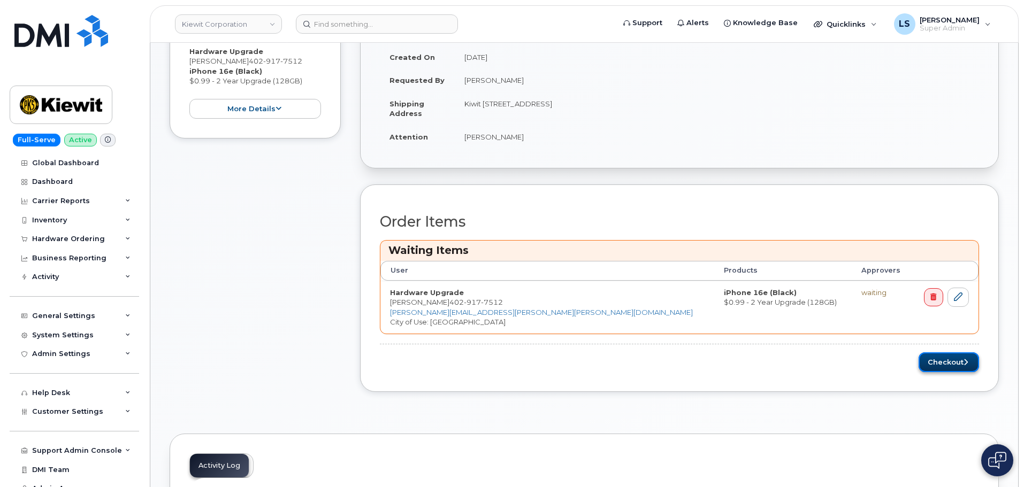
click at [937, 353] on button "Checkout" at bounding box center [949, 363] width 60 height 20
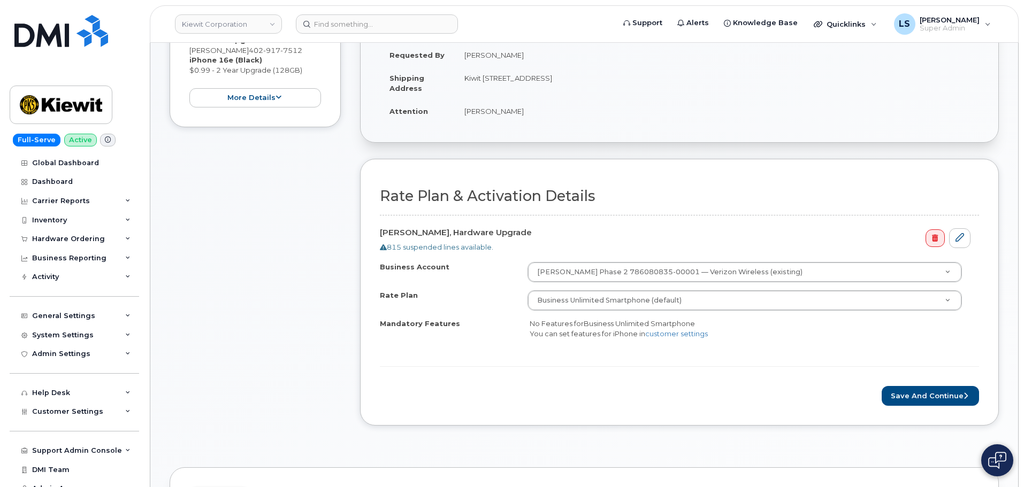
scroll to position [214, 0]
click at [933, 391] on button "Save and Continue" at bounding box center [930, 396] width 97 height 20
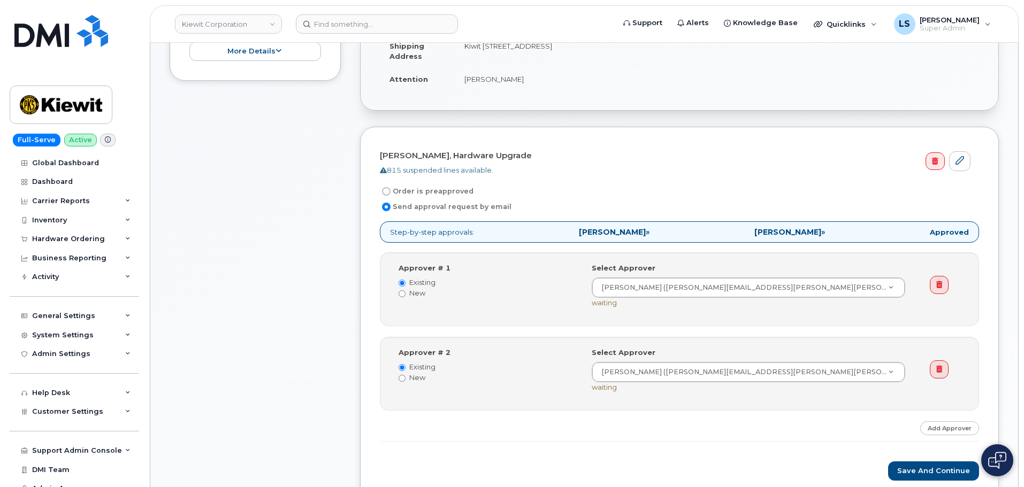
scroll to position [267, 0]
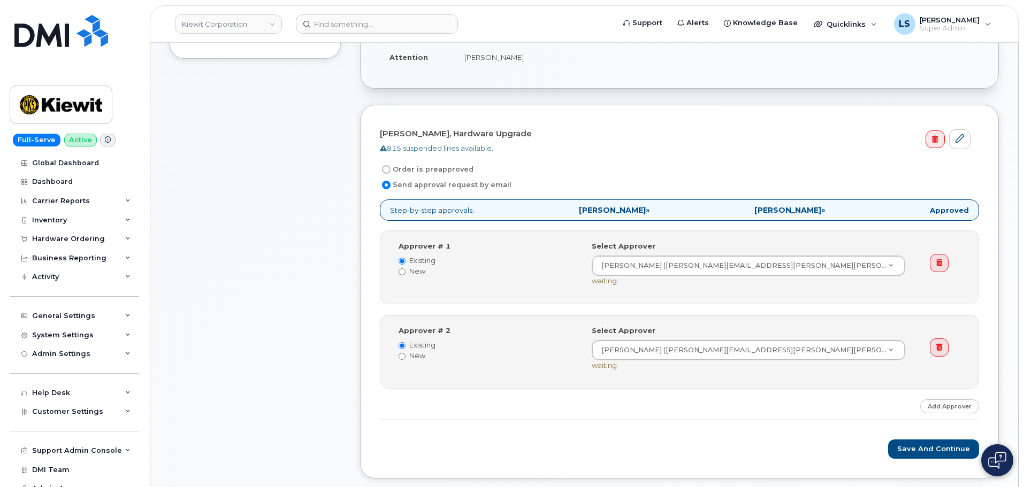
click at [442, 165] on label "Order is preapproved" at bounding box center [427, 169] width 94 height 13
click at [391, 165] on input "Order is preapproved" at bounding box center [386, 169] width 9 height 9
radio input "true"
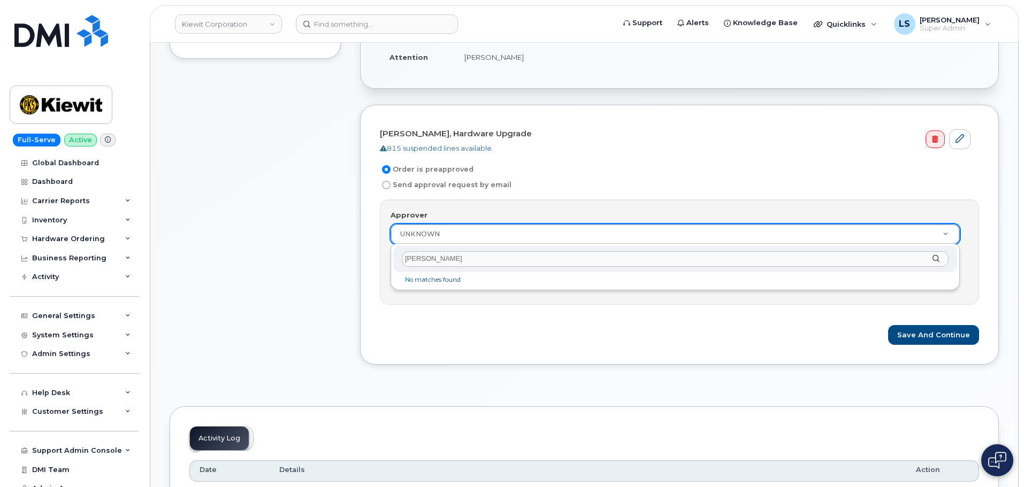
type input "Chris White"
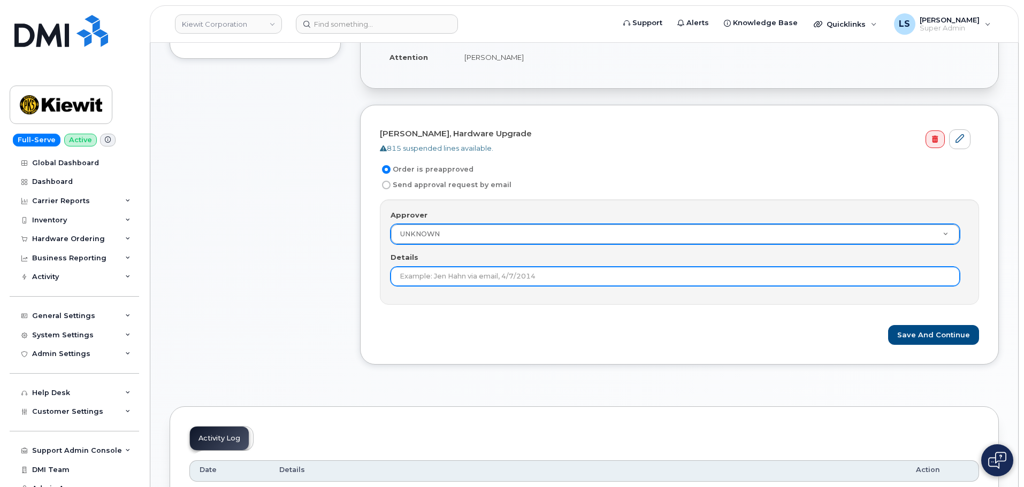
click at [511, 284] on input "Details" at bounding box center [675, 276] width 569 height 19
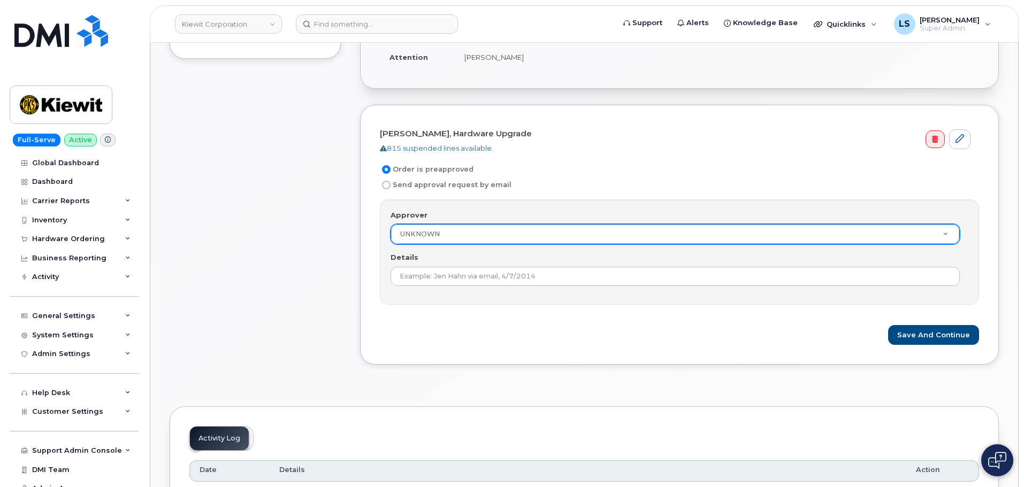
drag, startPoint x: 409, startPoint y: 349, endPoint x: 394, endPoint y: 352, distance: 14.8
click at [409, 349] on div "John Fedun, Hardware Upgrade 815 suspended lines available. Order is preapprove…" at bounding box center [679, 235] width 639 height 260
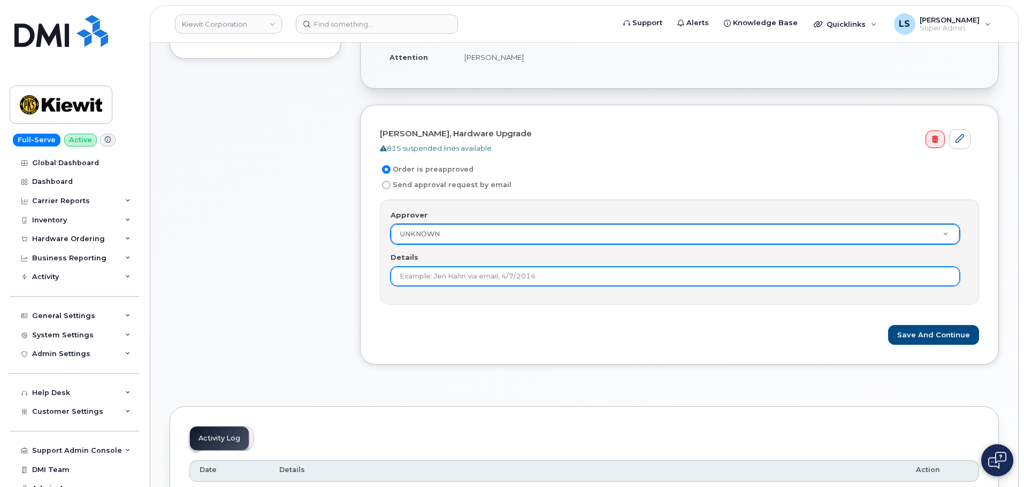
click at [533, 281] on input "Details" at bounding box center [675, 276] width 569 height 19
paste input "Chris.White@kiewit.com"
type input "Chris.White@kiewit.com"
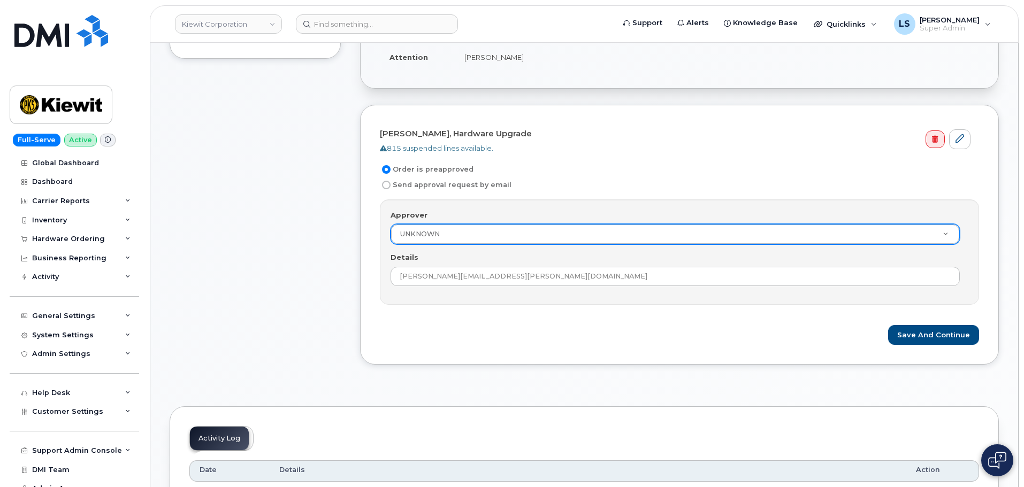
click at [596, 323] on form "John Fedun, Hardware Upgrade 815 suspended lines available. Order is preapprove…" at bounding box center [679, 235] width 599 height 220
click at [907, 330] on button "Save and Continue" at bounding box center [933, 335] width 91 height 20
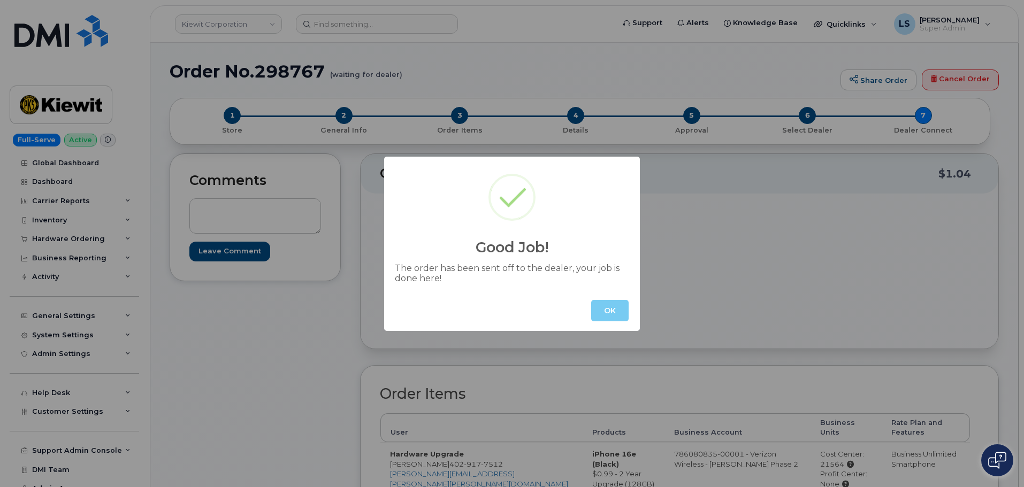
click at [619, 315] on button "OK" at bounding box center [609, 310] width 37 height 21
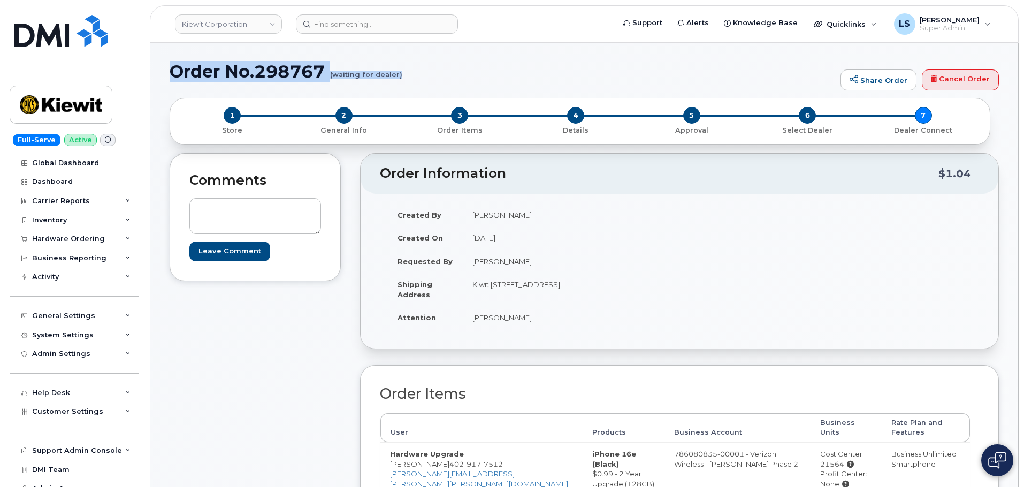
drag, startPoint x: 162, startPoint y: 69, endPoint x: 399, endPoint y: 75, distance: 237.1
copy h1 "Order No.298767 (waiting for dealer)"
drag, startPoint x: 454, startPoint y: 85, endPoint x: 420, endPoint y: 83, distance: 33.8
click at [453, 85] on div "Order No.298767 (waiting for dealer) Share Order Cancel Order" at bounding box center [584, 80] width 829 height 36
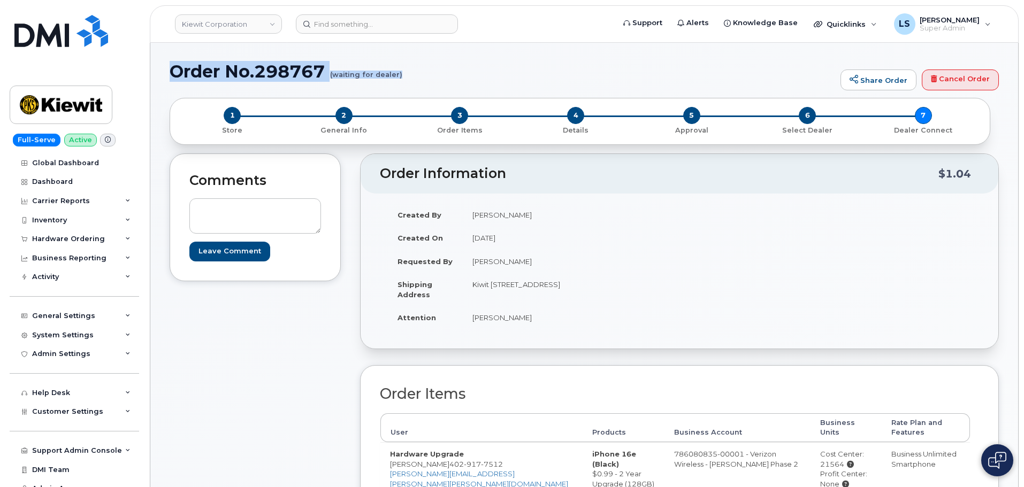
click at [412, 74] on h1 "Order No.298767 (waiting for dealer)" at bounding box center [503, 71] width 666 height 19
click at [404, 71] on h1 "Order No.298767 (waiting for dealer)" at bounding box center [503, 71] width 666 height 19
click at [363, 74] on small "(waiting for dealer)" at bounding box center [366, 70] width 72 height 17
drag, startPoint x: 169, startPoint y: 70, endPoint x: 400, endPoint y: 74, distance: 230.6
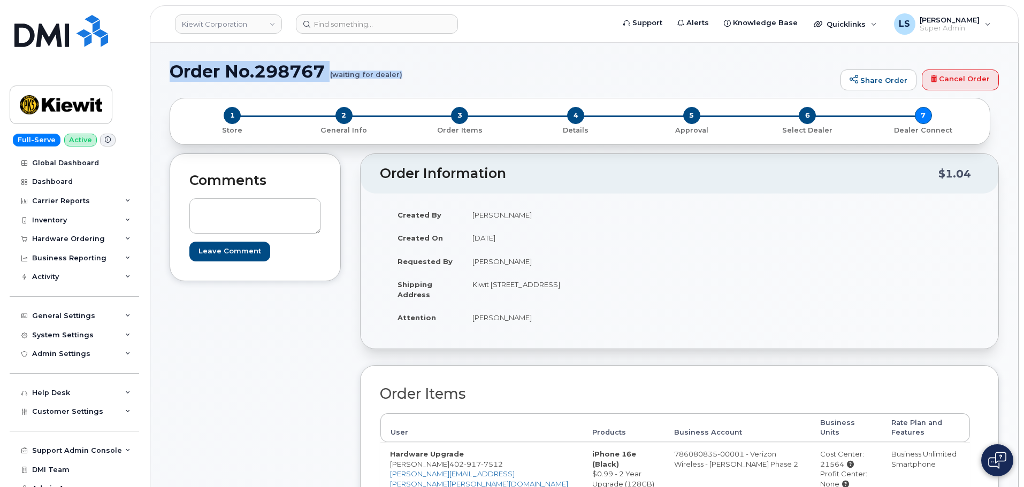
copy h1 "Order No.298767 (waiting for dealer)"
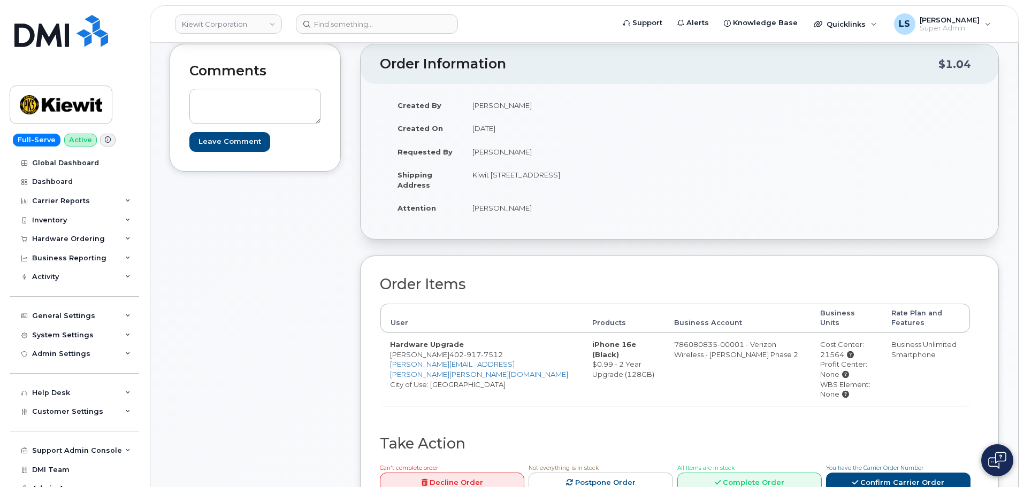
scroll to position [214, 0]
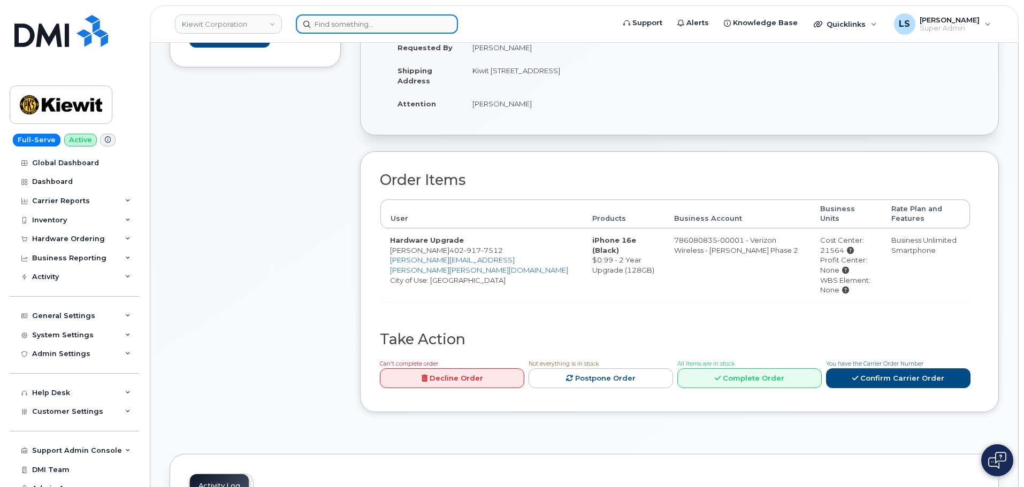
click at [395, 25] on input at bounding box center [377, 23] width 162 height 19
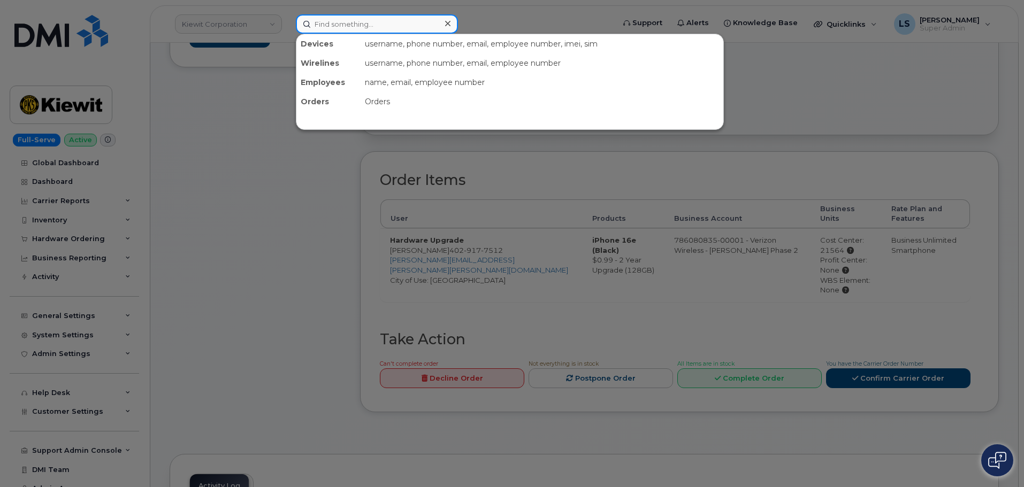
paste input "297753"
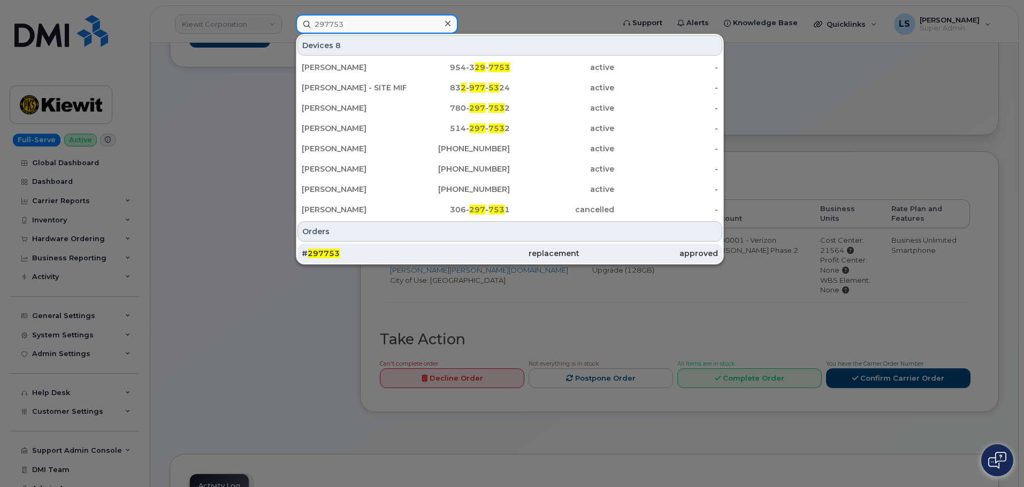
type input "297753"
click at [440, 248] on div "# 297753" at bounding box center [509, 253] width 139 height 19
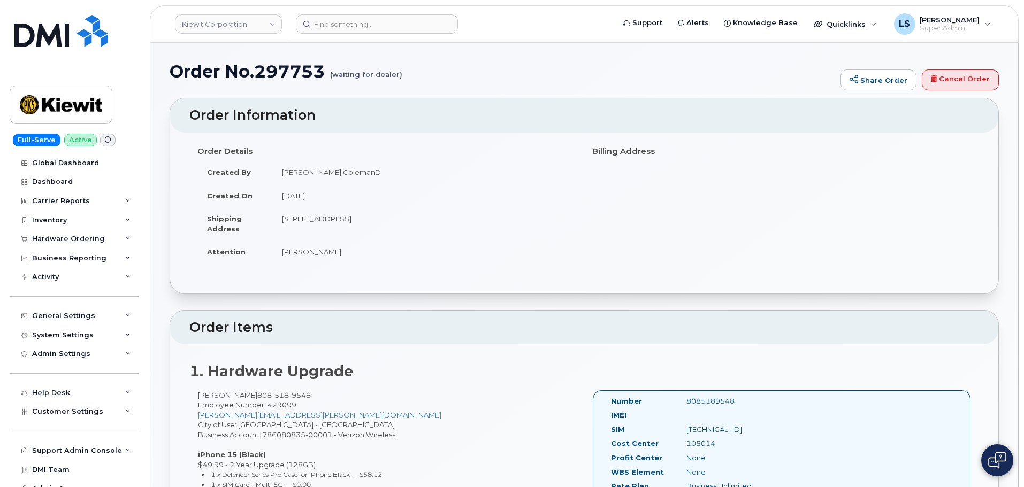
click at [294, 85] on div "Order No.297753 (waiting for dealer) Share Order Cancel Order" at bounding box center [584, 80] width 829 height 36
click at [289, 76] on h1 "Order No.297753 (waiting for dealer)" at bounding box center [503, 71] width 666 height 19
copy h1 "297753"
click at [499, 348] on div "1. Hardware Upgrade Renee Hoomanawanui 808 518 9548 Employee Number: 429099 REN…" at bounding box center [584, 479] width 828 height 269
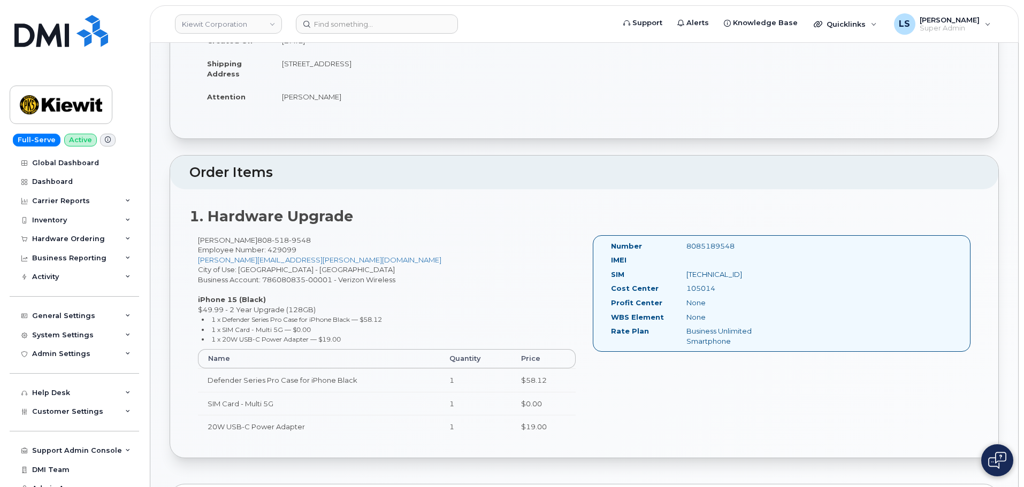
scroll to position [160, 0]
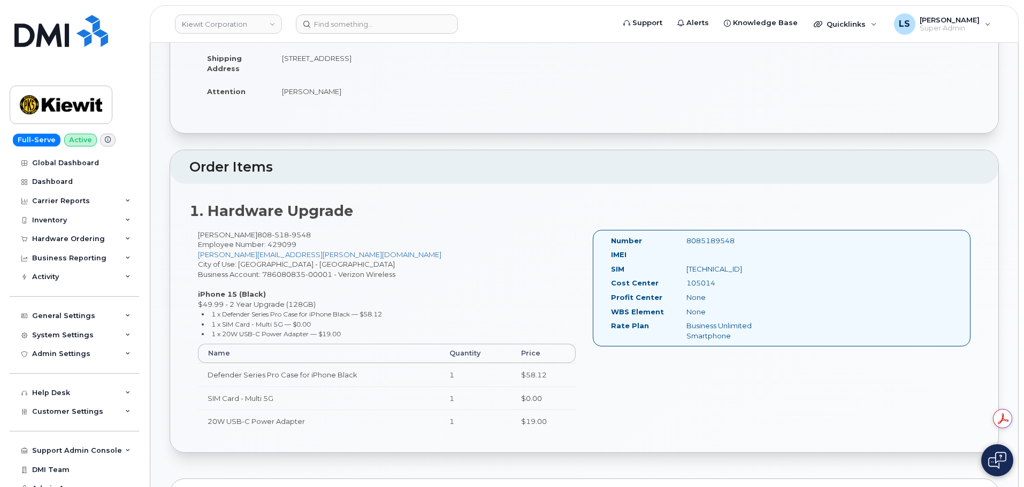
click at [399, 12] on header "Kiewit Corporation Support Alerts Knowledge Base Quicklinks Suspend / Cancel De…" at bounding box center [584, 23] width 869 height 37
click at [395, 17] on input at bounding box center [377, 23] width 162 height 19
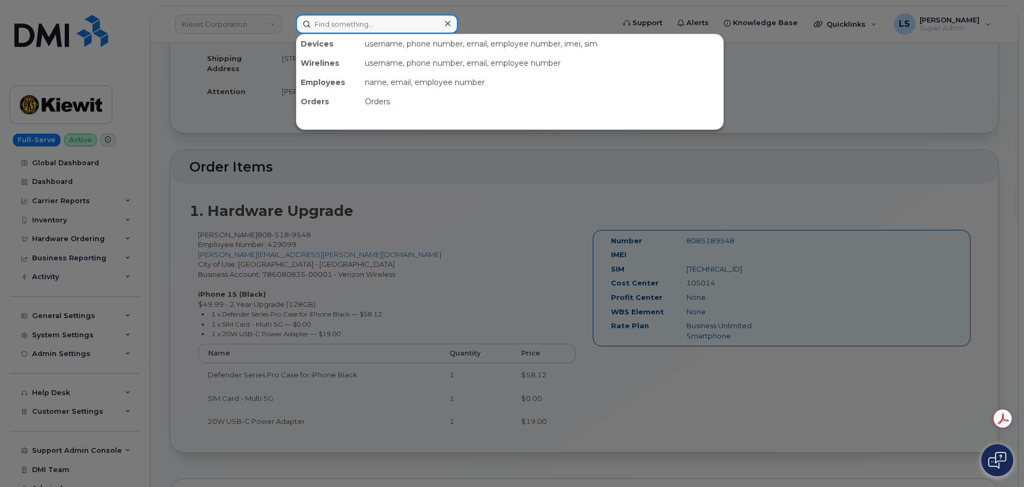
paste input "[PERSON_NAME]"
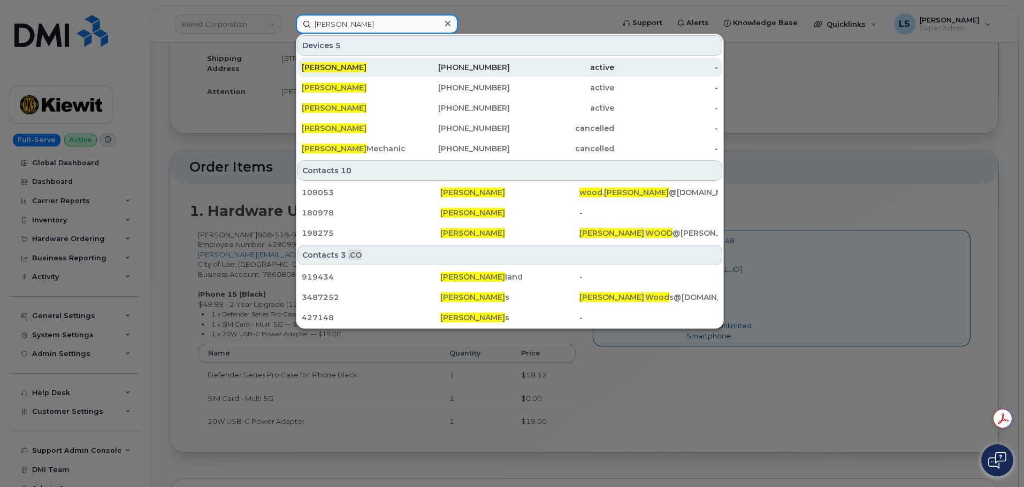
type input "[PERSON_NAME]"
click at [406, 74] on div "[PERSON_NAME]" at bounding box center [458, 67] width 104 height 19
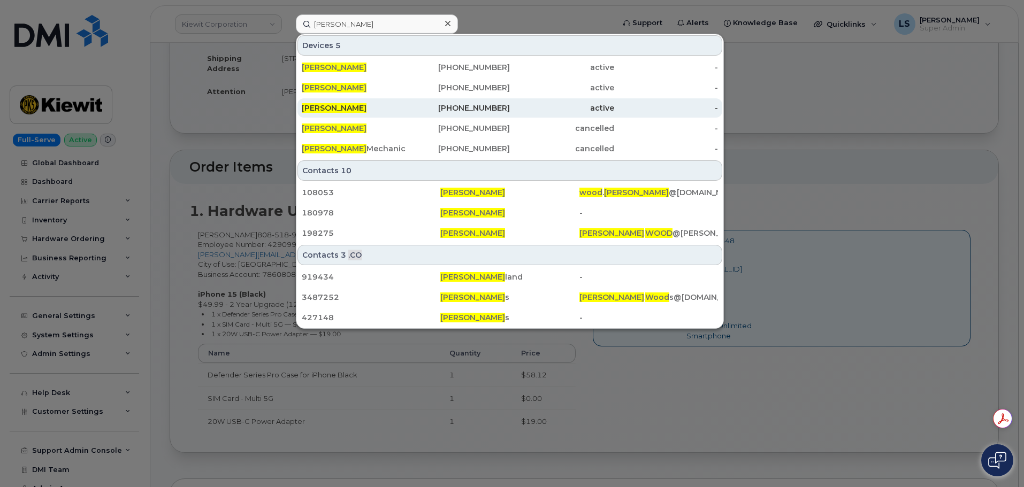
drag, startPoint x: 324, startPoint y: 90, endPoint x: 329, endPoint y: 106, distance: 16.8
click at [324, 90] on span "[PERSON_NAME]" at bounding box center [334, 88] width 65 height 10
click at [329, 107] on span "[PERSON_NAME]" at bounding box center [334, 108] width 65 height 10
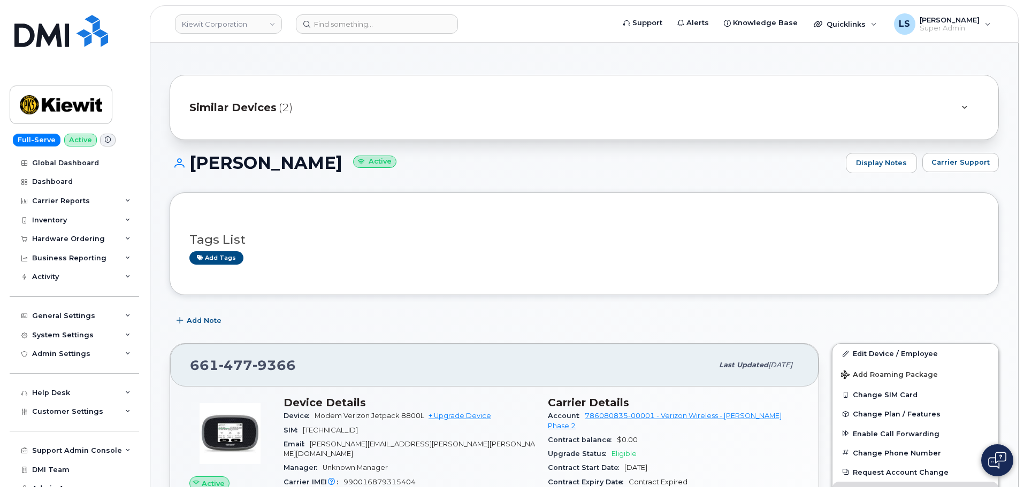
click at [285, 105] on span "(2)" at bounding box center [286, 108] width 14 height 16
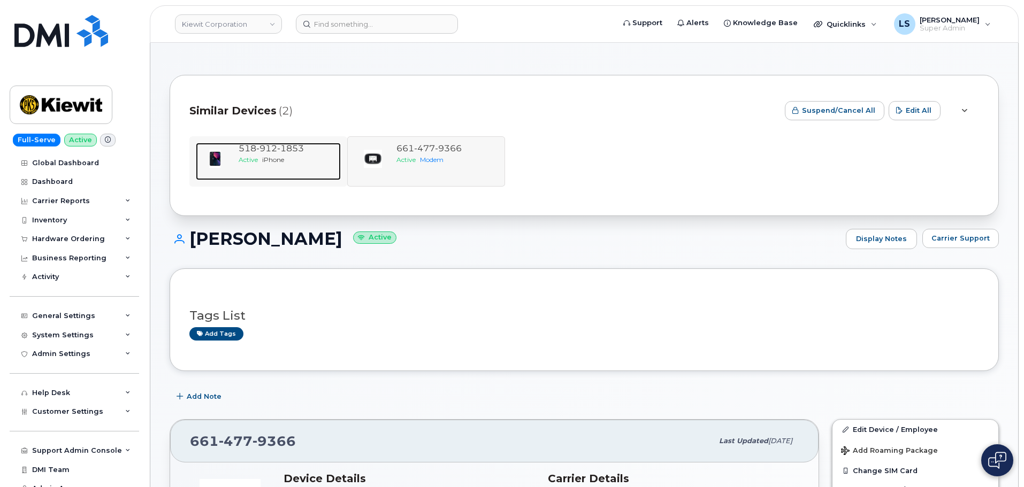
click at [277, 149] on span "912" at bounding box center [290, 148] width 27 height 10
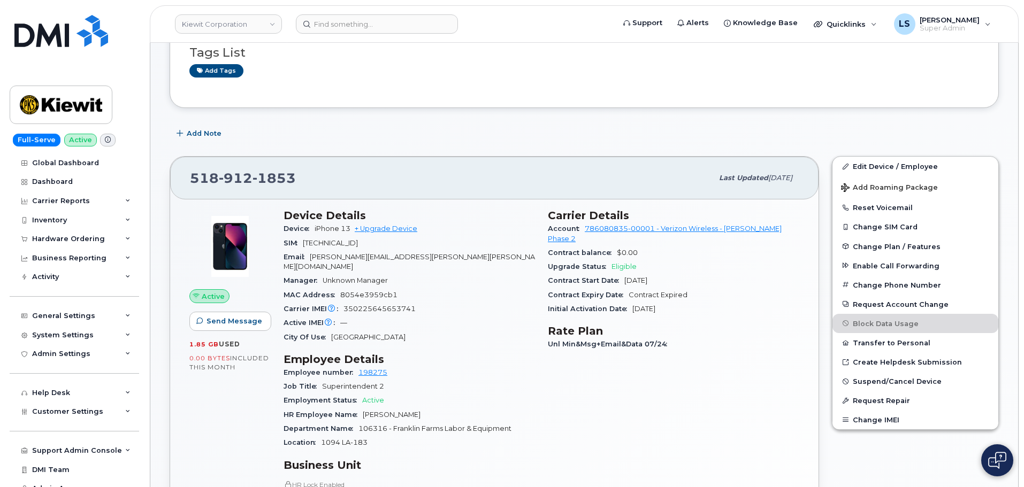
scroll to position [160, 0]
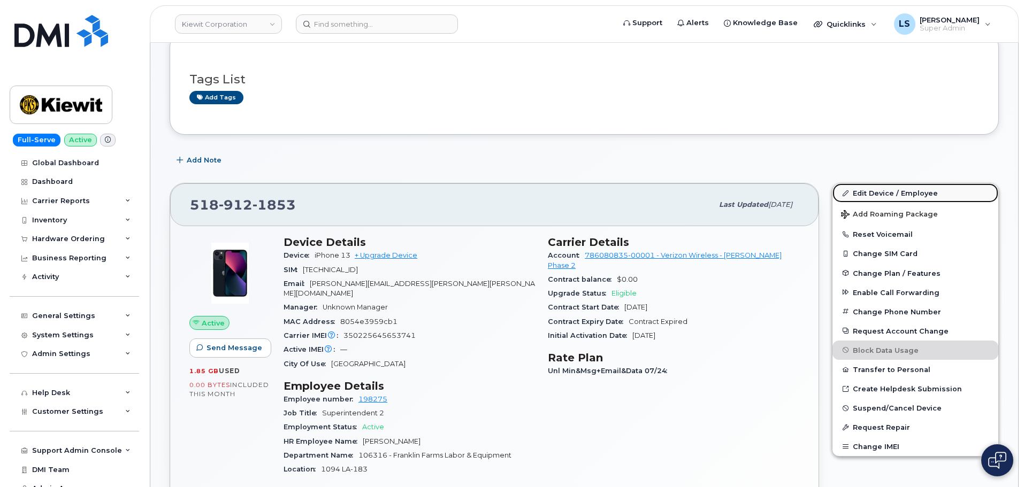
drag, startPoint x: 864, startPoint y: 187, endPoint x: 856, endPoint y: 193, distance: 9.6
click at [864, 188] on link "Edit Device / Employee" at bounding box center [915, 193] width 166 height 19
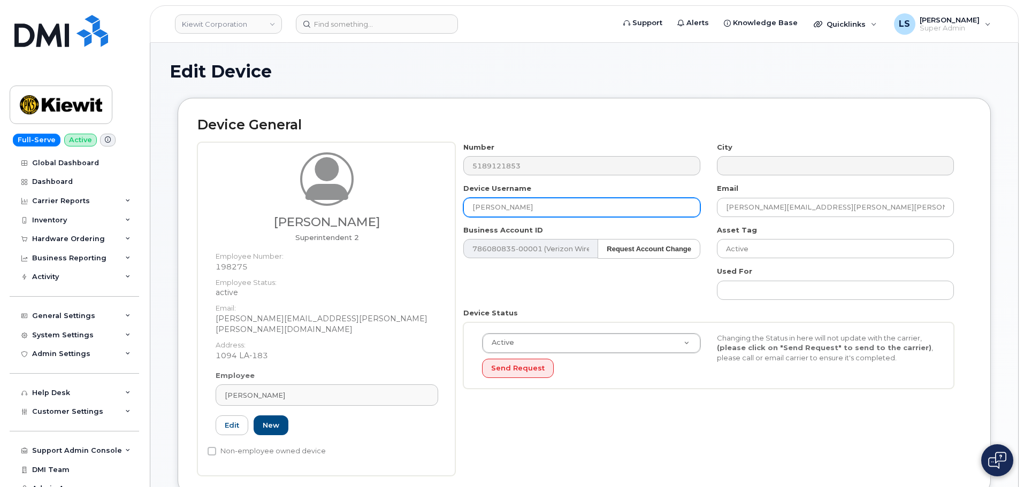
drag, startPoint x: 554, startPoint y: 210, endPoint x: 292, endPoint y: 197, distance: 262.5
click at [294, 197] on div "Paul Wood Superintendent 2 Employee Number: 198275 Employee Status: active Emai…" at bounding box center [584, 309] width 774 height 334
type input "[PERSON_NAME]"
drag, startPoint x: 568, startPoint y: 272, endPoint x: 584, endPoint y: 275, distance: 16.9
click at [569, 272] on div "Number 5189121853 City Device Username Paul Wood Email PAUL.WOOD@KIEWIT.COM Bus…" at bounding box center [708, 269] width 507 height 255
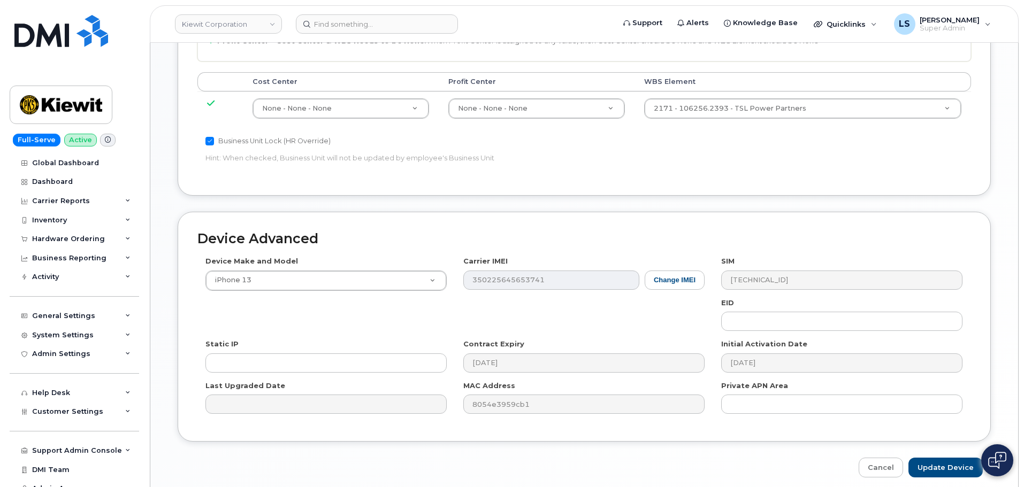
scroll to position [612, 0]
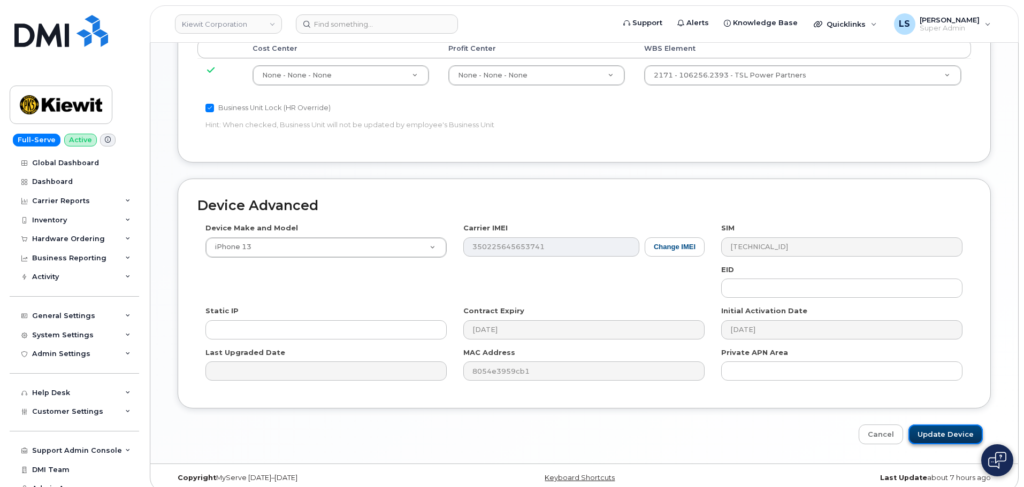
click at [941, 425] on input "Update Device" at bounding box center [945, 435] width 74 height 20
type input "Saving..."
